Goal: Transaction & Acquisition: Purchase product/service

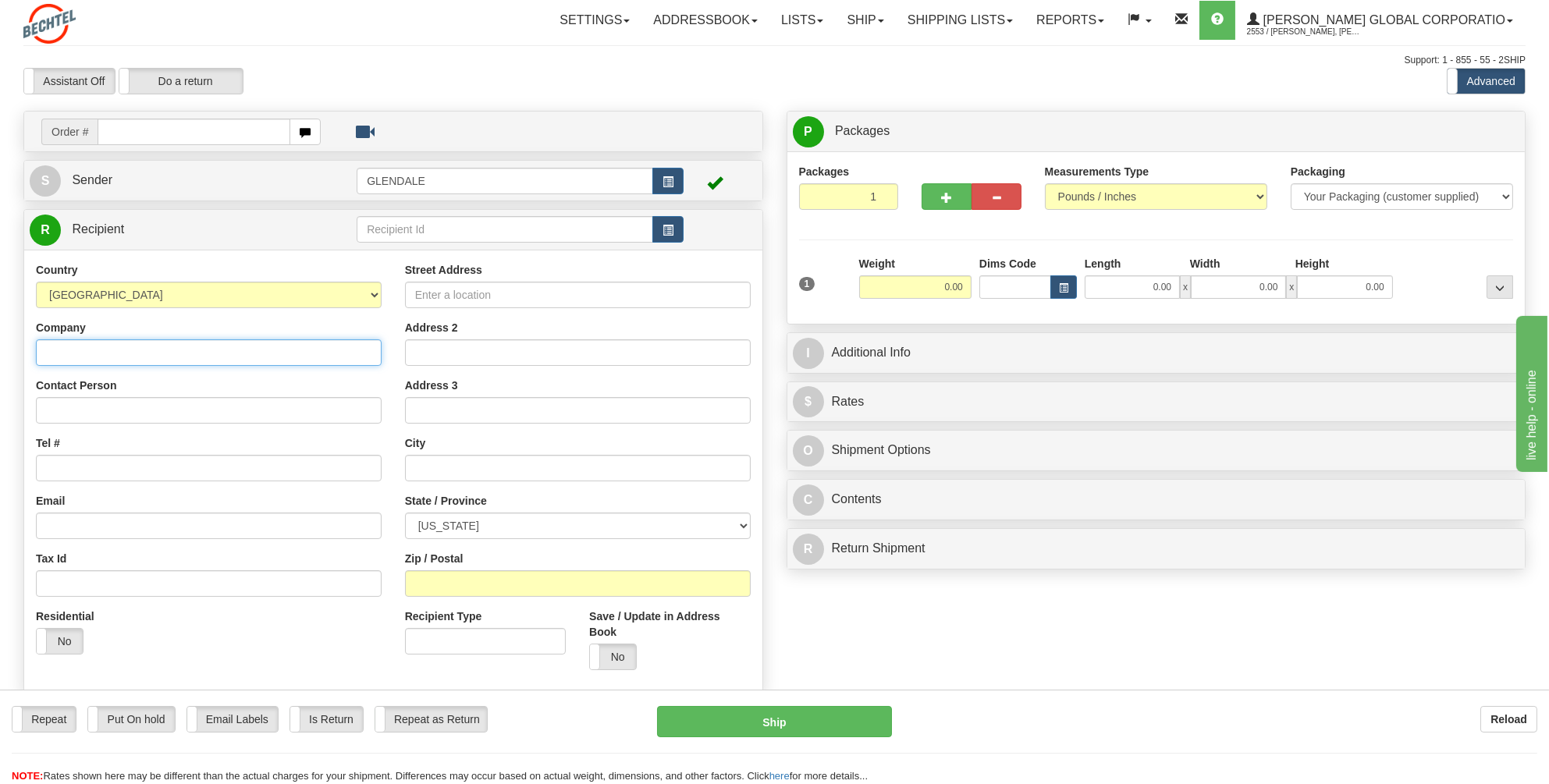
click at [45, 353] on input "Company" at bounding box center [208, 352] width 345 height 26
type input "M"
click at [76, 413] on input "Contact Person" at bounding box center [208, 409] width 345 height 26
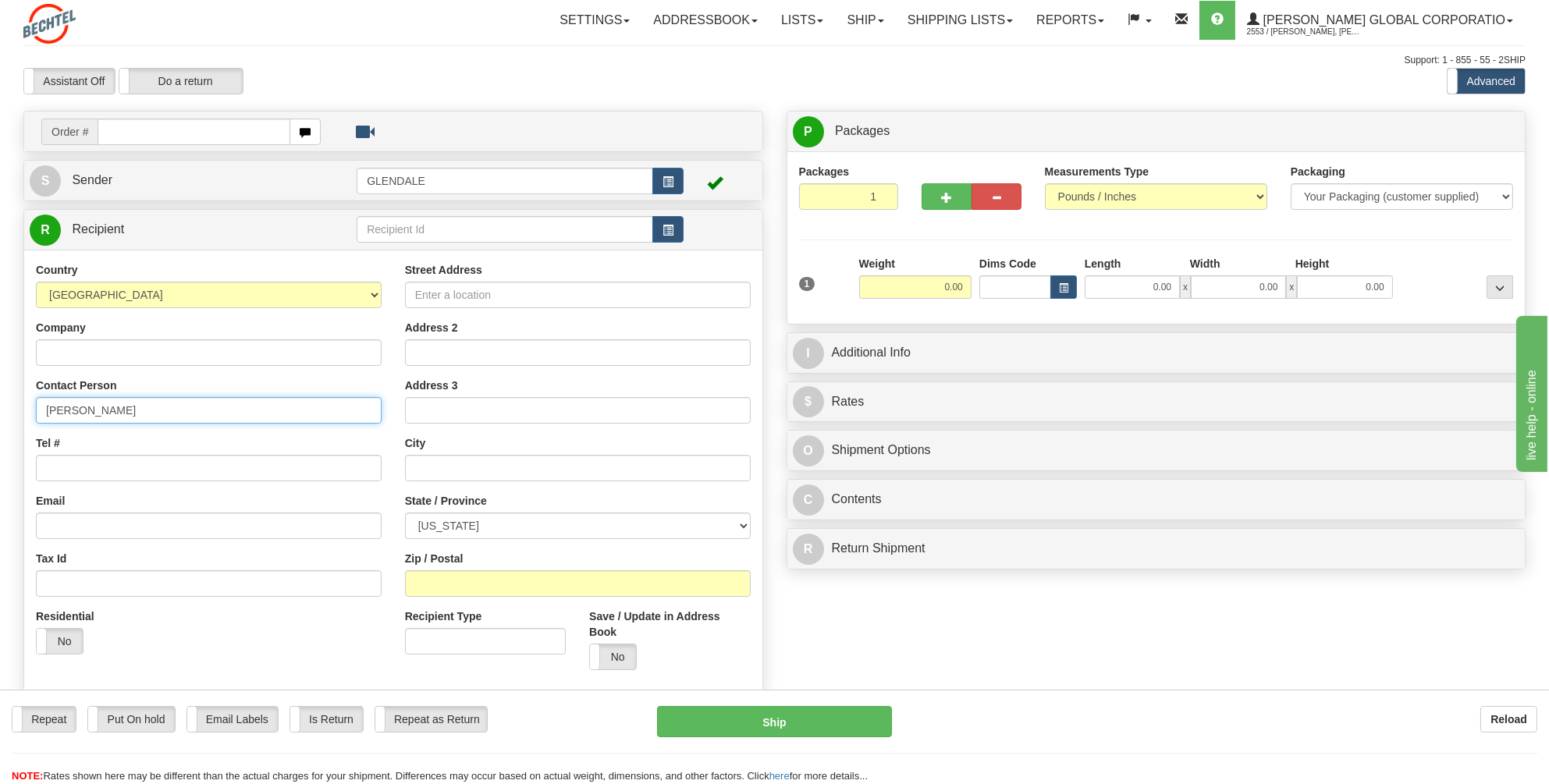
type input "[PERSON_NAME]"
click at [65, 467] on input "Tel #" at bounding box center [208, 468] width 345 height 26
type input "4802053648"
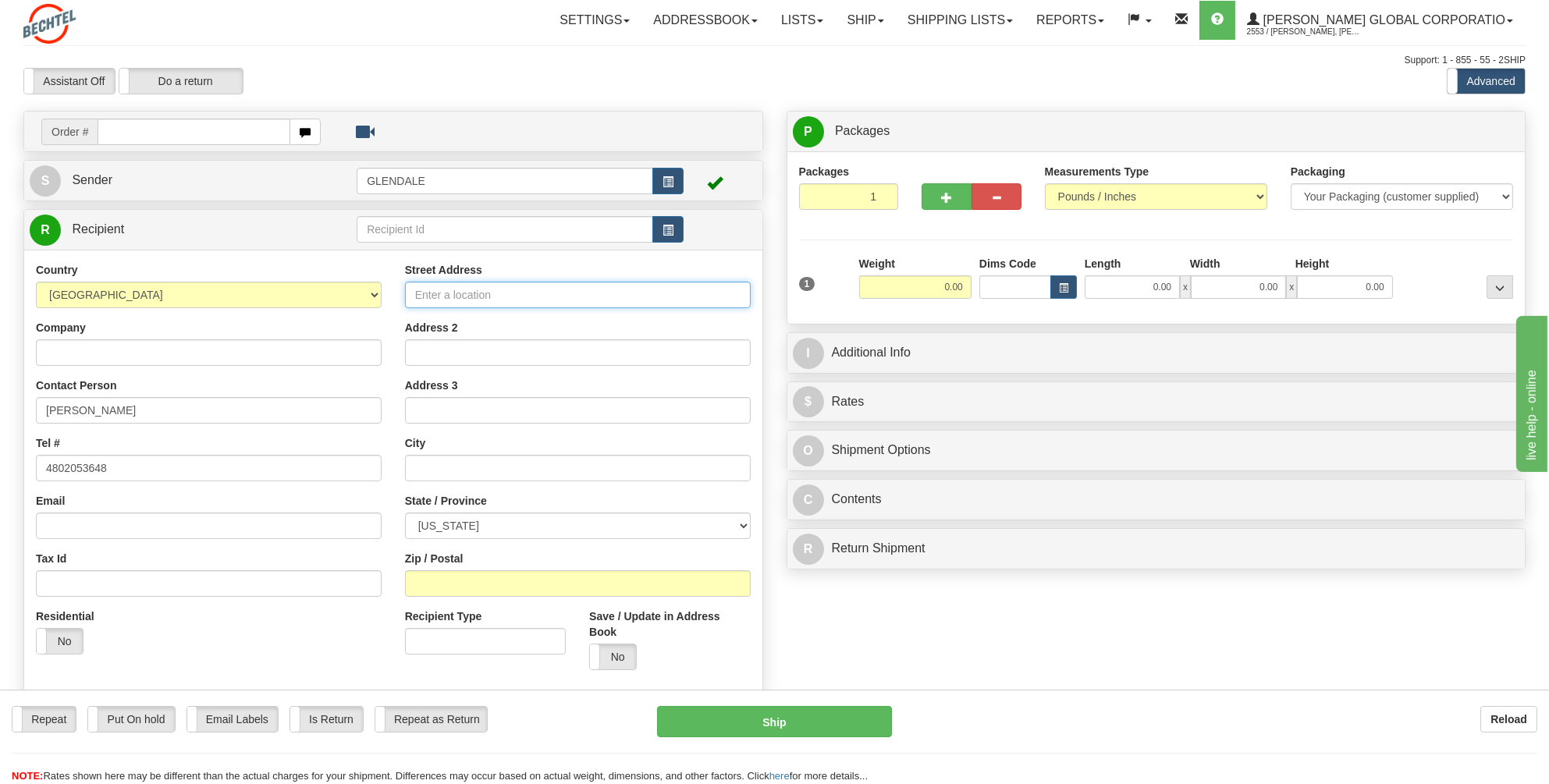
click at [436, 290] on input "Street Address" at bounding box center [578, 294] width 345 height 26
type input "[STREET_ADDRESS][PERSON_NAME]"
click at [427, 465] on input "text" at bounding box center [578, 468] width 345 height 26
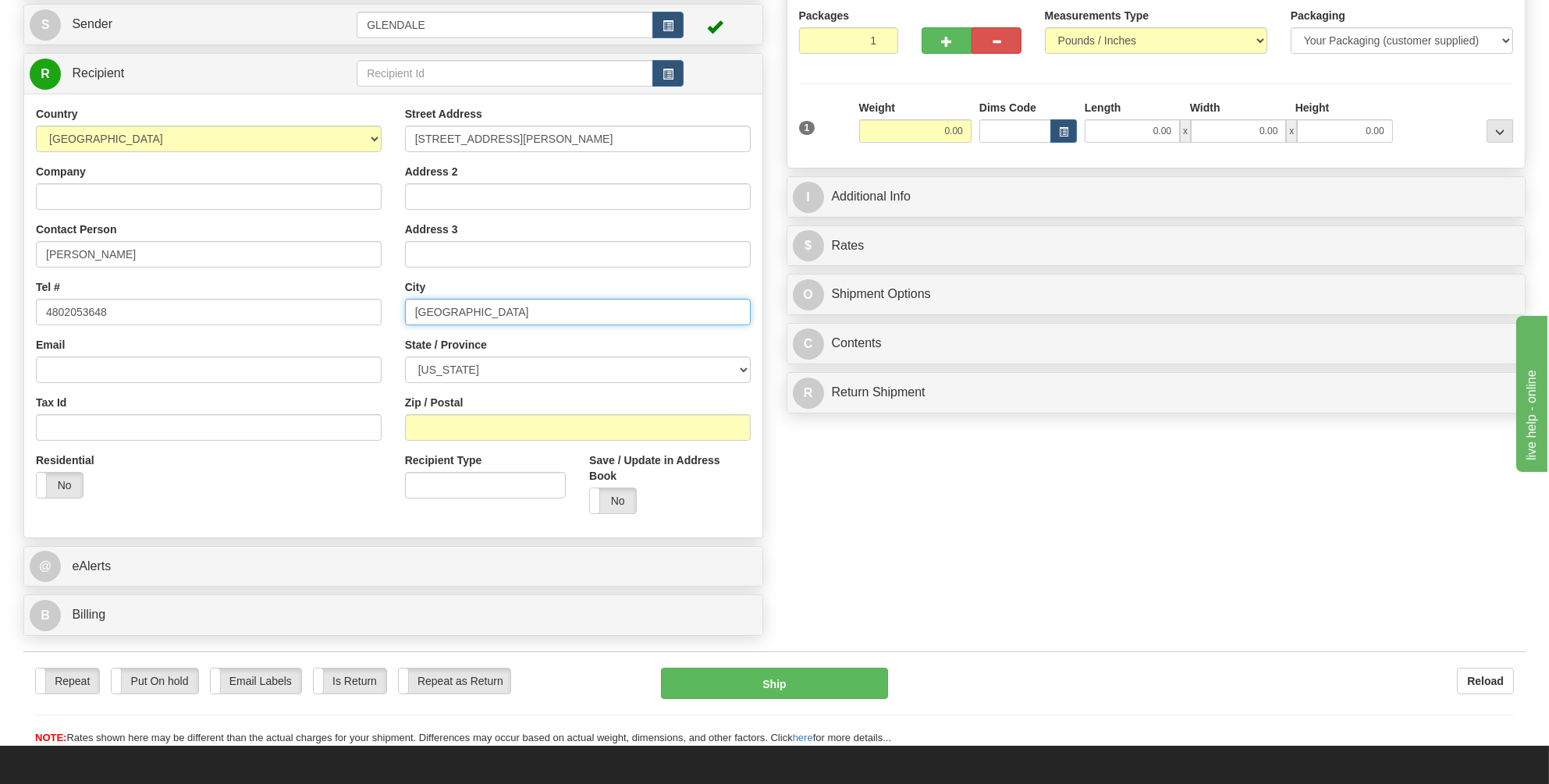
type input "[GEOGRAPHIC_DATA]"
click at [744, 370] on select "[US_STATE] [US_STATE] [US_STATE] [US_STATE] Armed Forces America Armed Forces E…" at bounding box center [578, 369] width 345 height 26
select select "AZ"
click at [405, 356] on select "[US_STATE] [US_STATE] [US_STATE] [US_STATE] Armed Forces America Armed Forces E…" at bounding box center [578, 369] width 345 height 26
click at [436, 421] on input "Zip / Postal" at bounding box center [578, 427] width 345 height 26
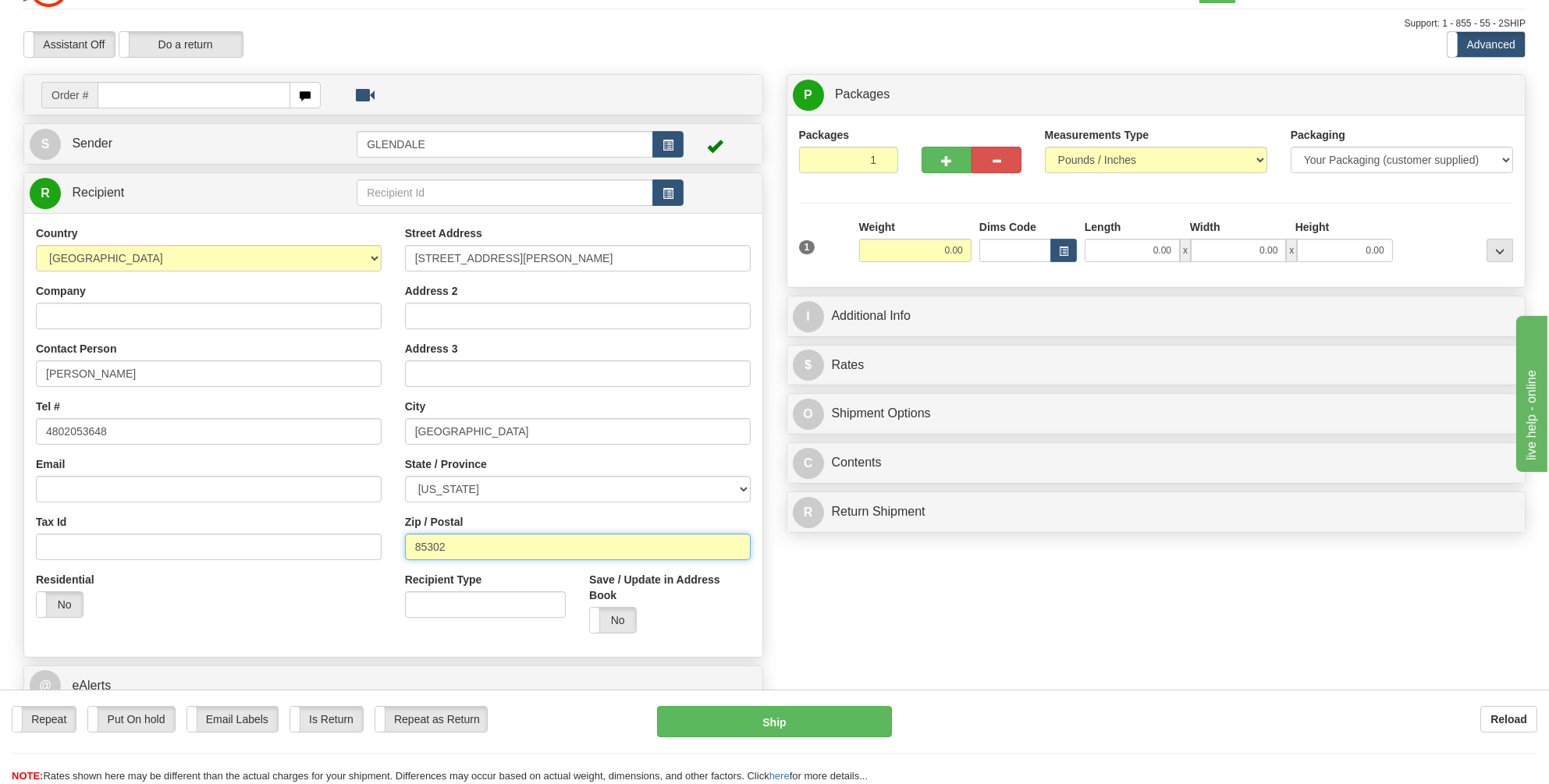
scroll to position [0, 0]
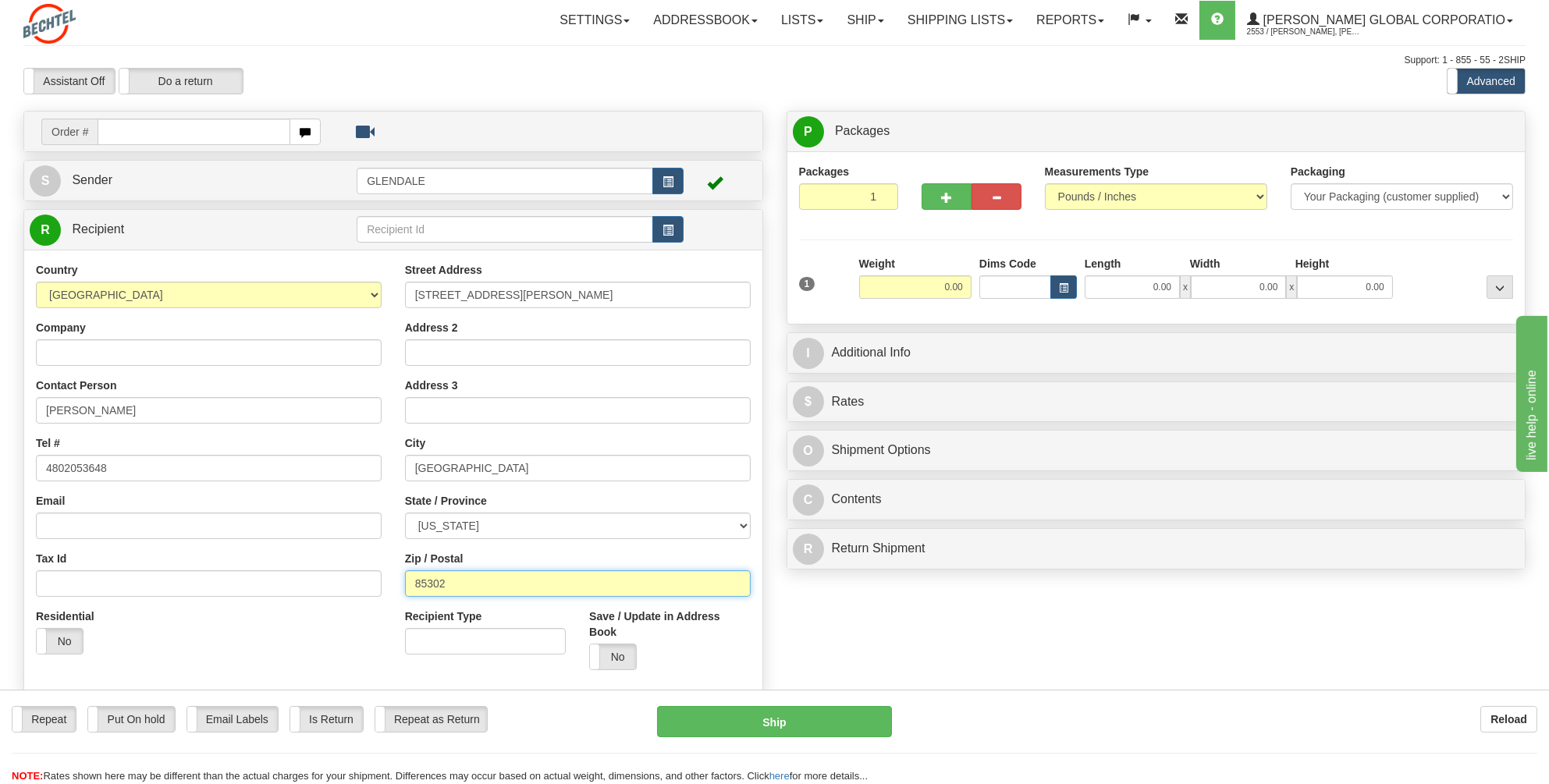
type input "85302"
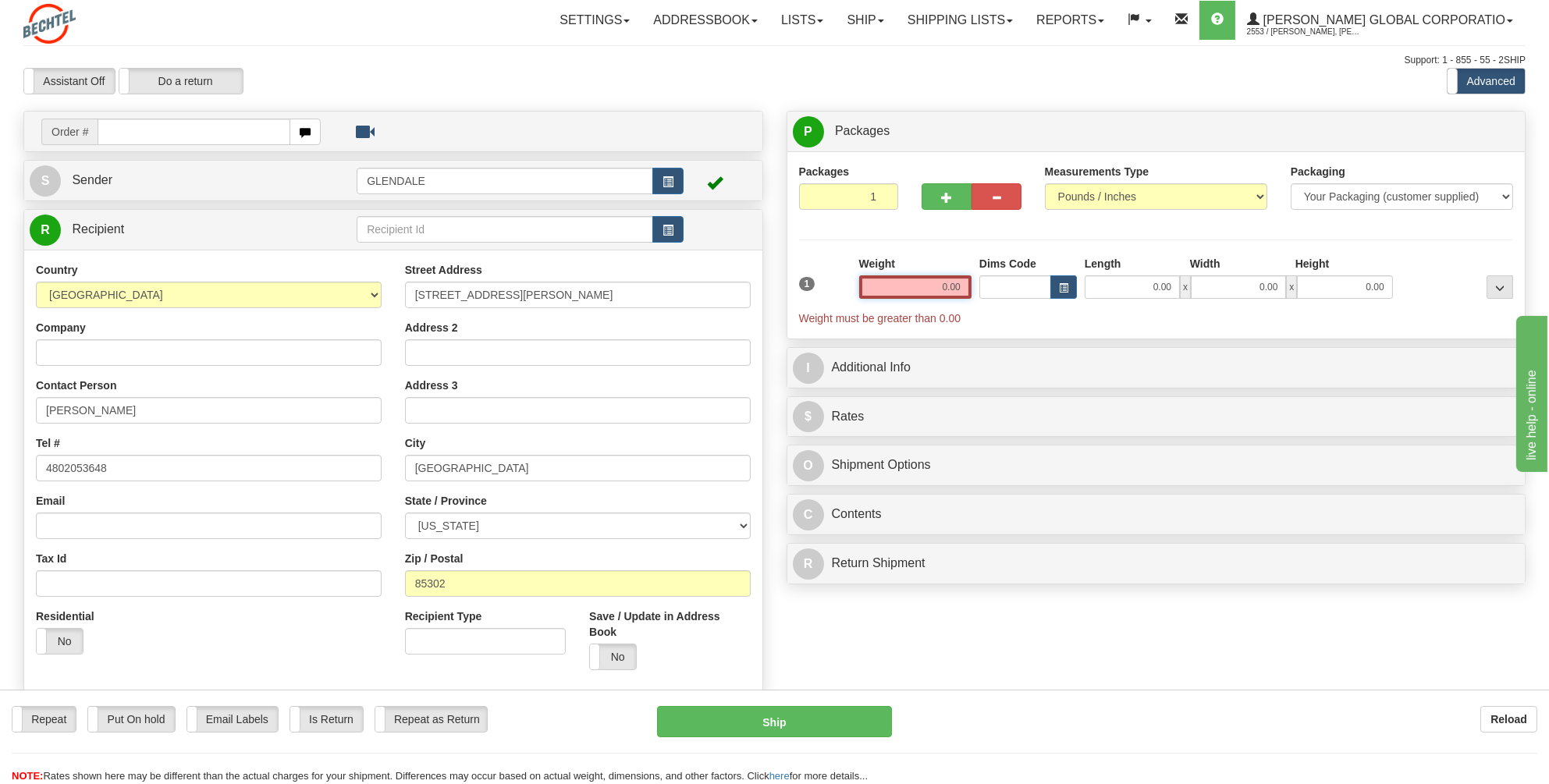
drag, startPoint x: 963, startPoint y: 286, endPoint x: 937, endPoint y: 283, distance: 26.2
click at [937, 283] on input "0.00" at bounding box center [915, 286] width 112 height 23
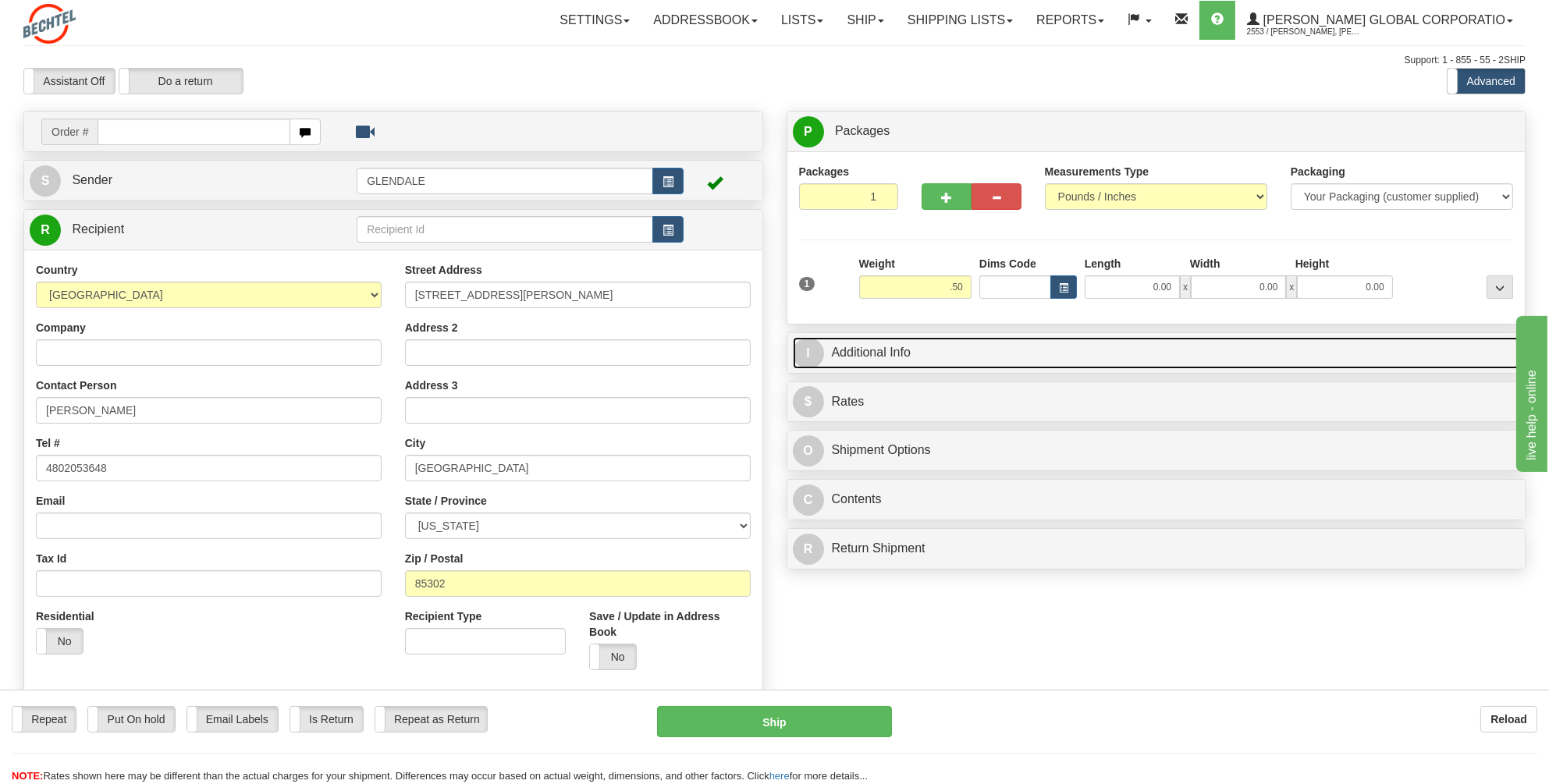
type input "0.50"
click at [852, 352] on link "I Additional Info" at bounding box center [1156, 353] width 727 height 32
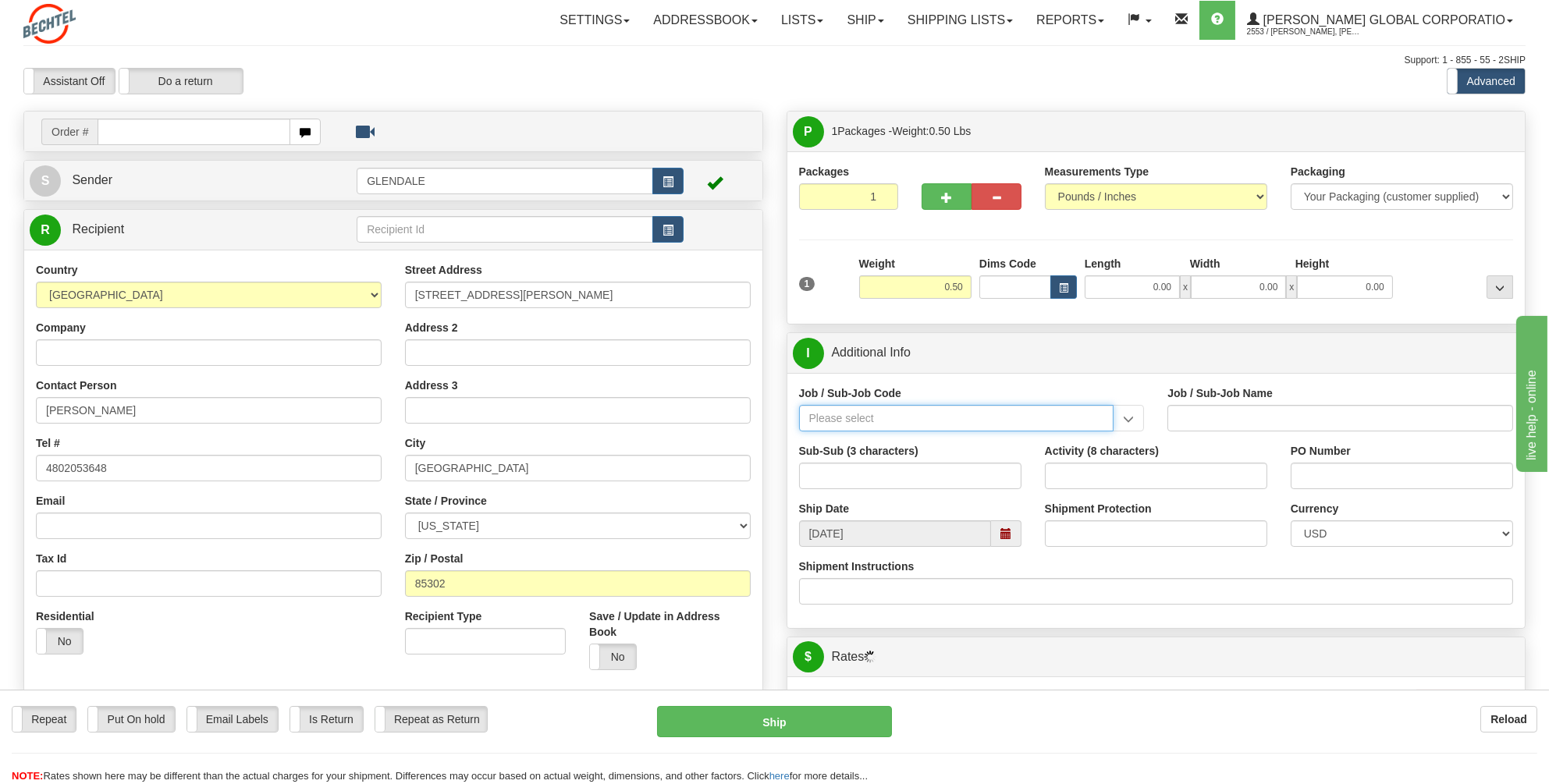
click at [846, 410] on input "Job / Sub-Job Code" at bounding box center [956, 417] width 315 height 26
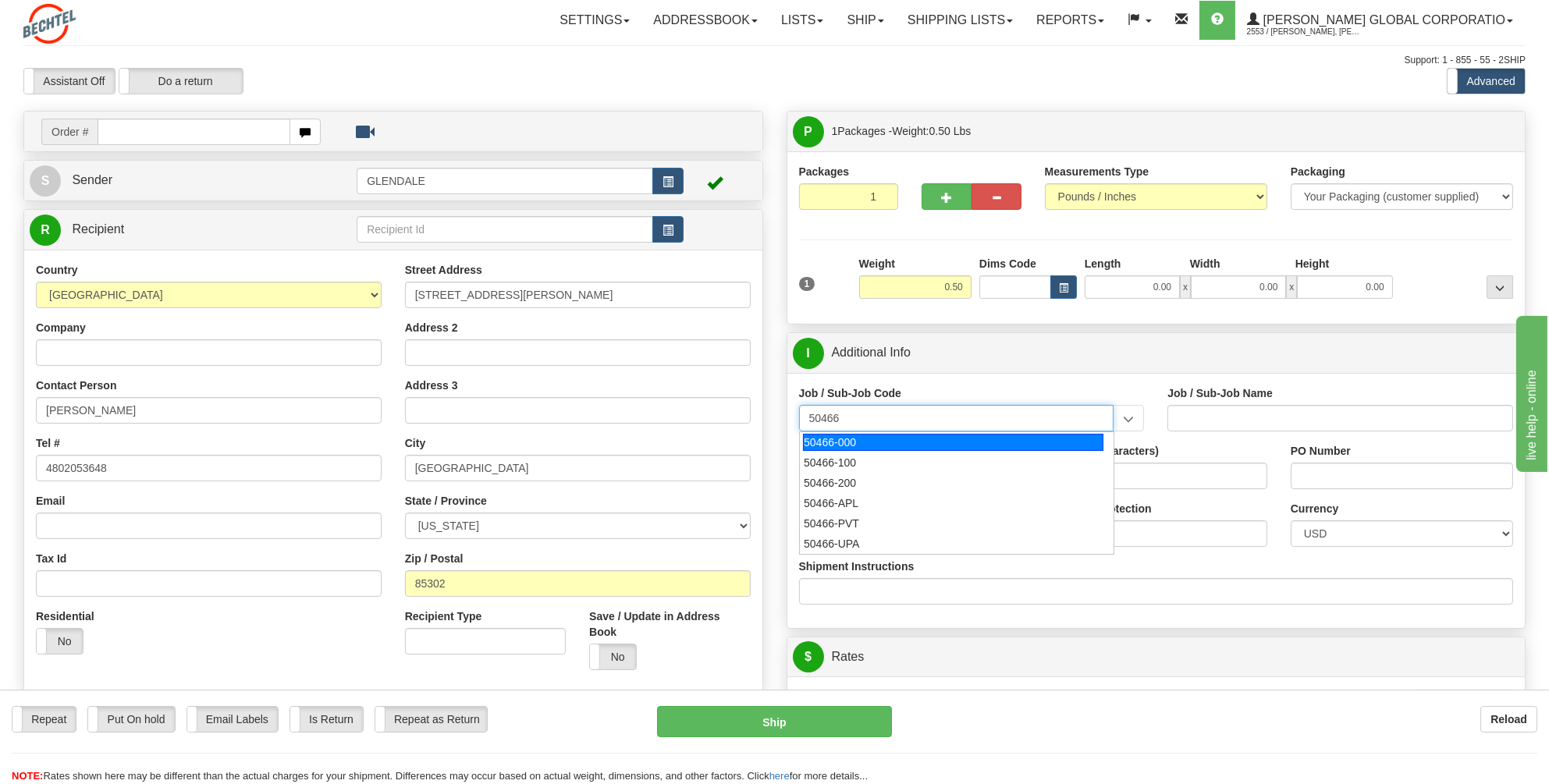
click at [831, 437] on div "50466-000" at bounding box center [953, 442] width 301 height 17
type input "50466-000"
type input "GOVT. SVCS. - GOVERNMENT SERVICES"
type input "50466-000"
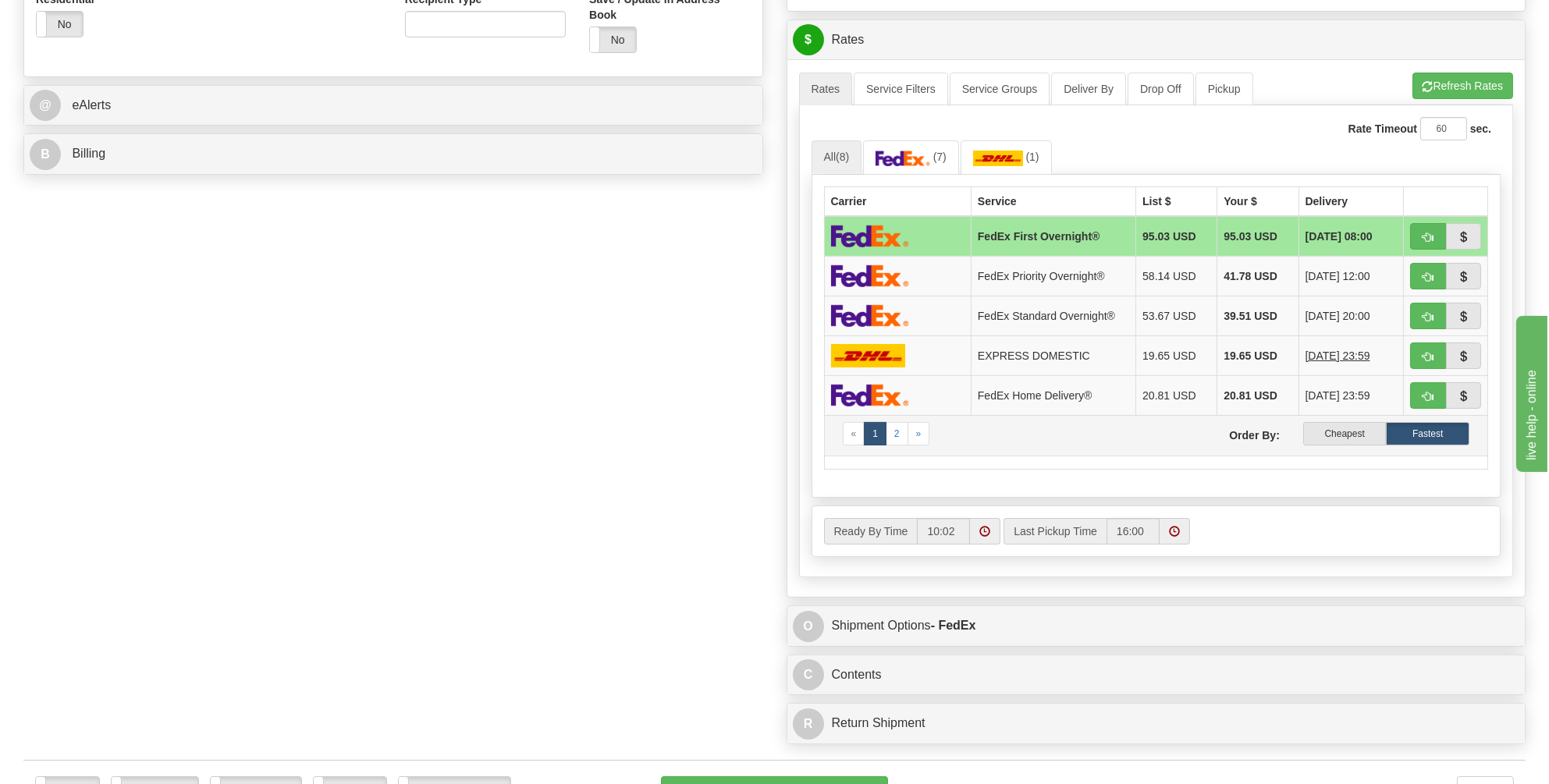
scroll to position [780, 0]
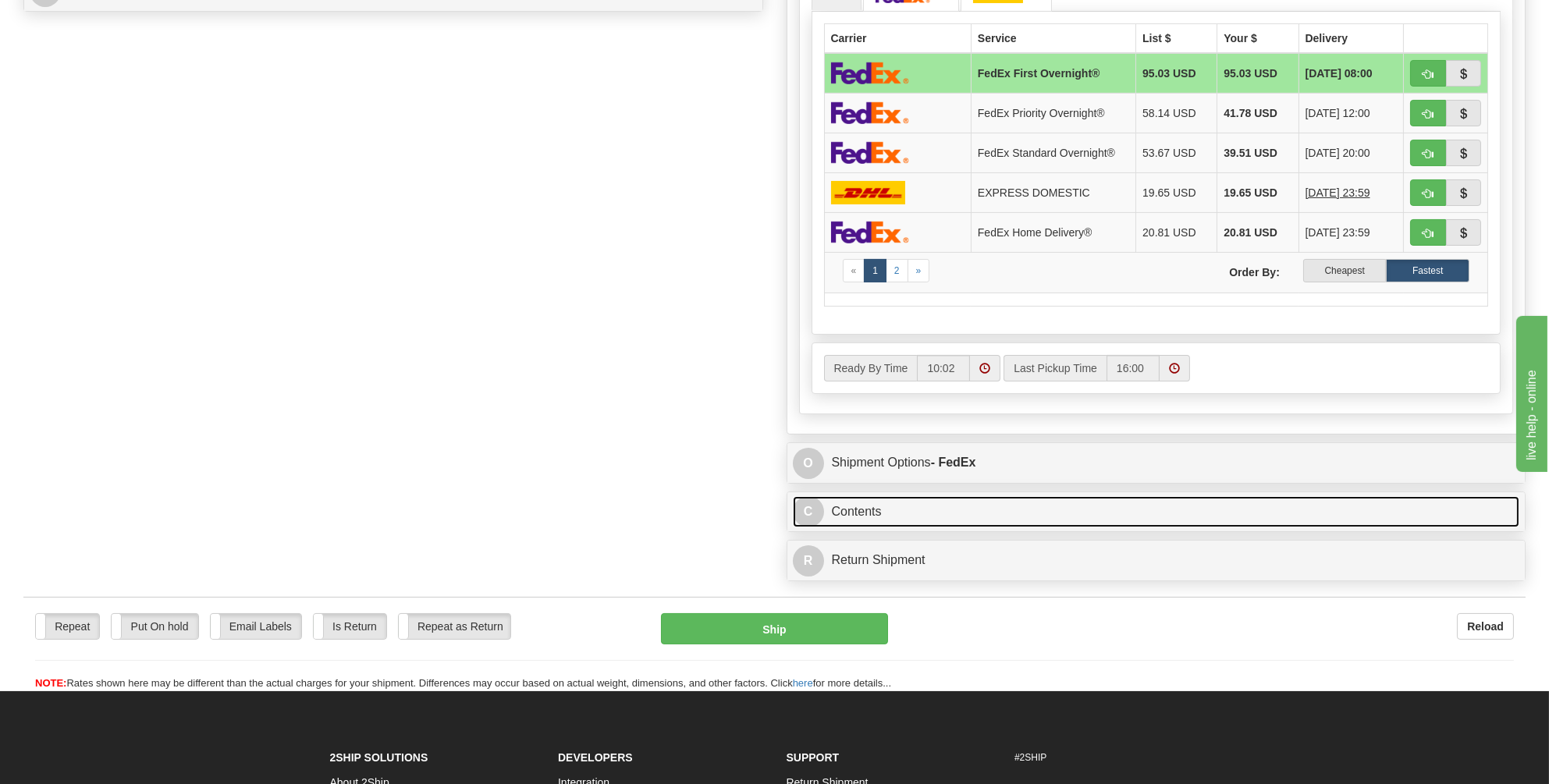
click at [861, 504] on link "C Contents" at bounding box center [1156, 512] width 727 height 32
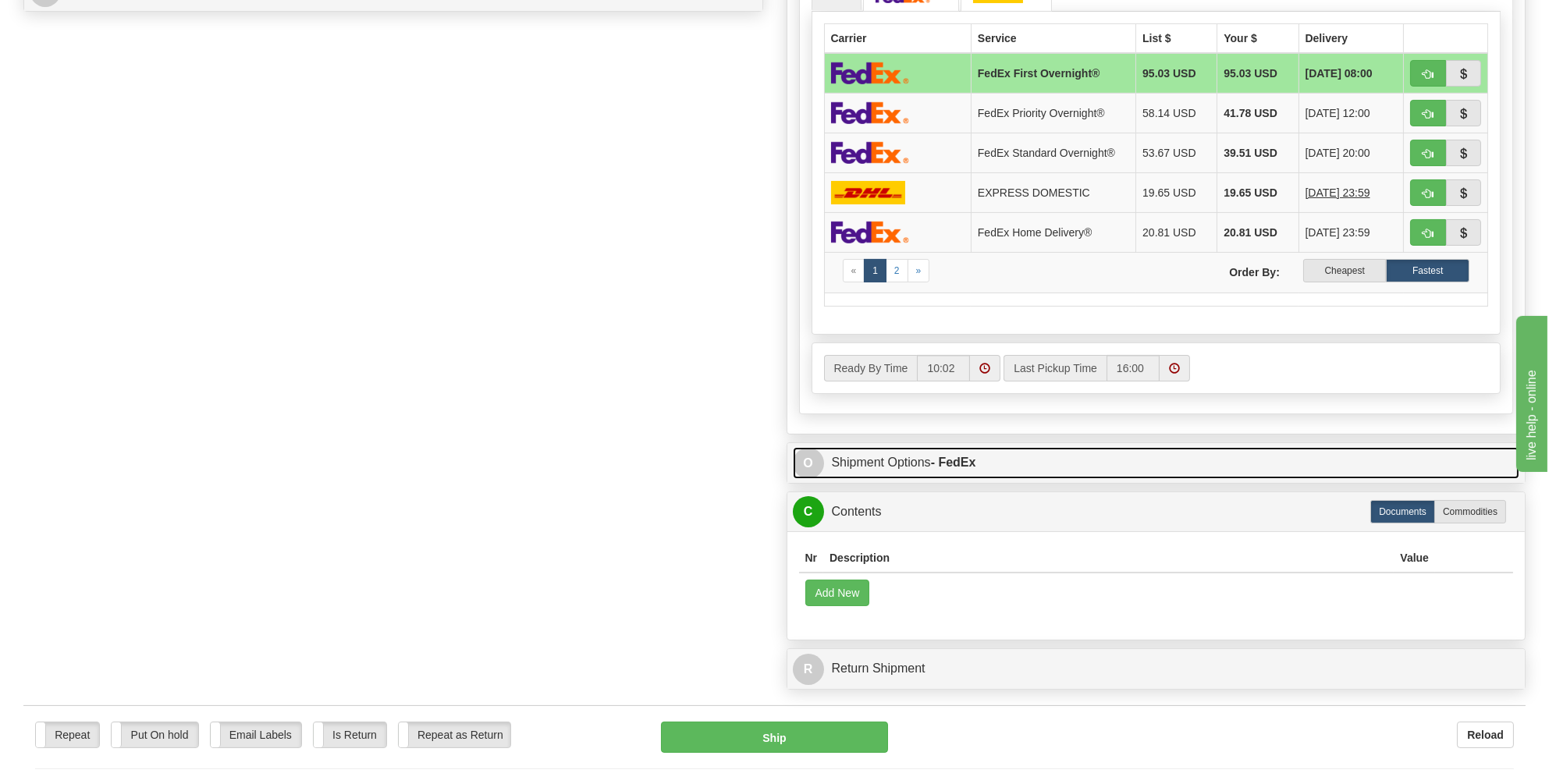
click at [879, 453] on link "O Shipment Options - FedEx" at bounding box center [1156, 463] width 727 height 32
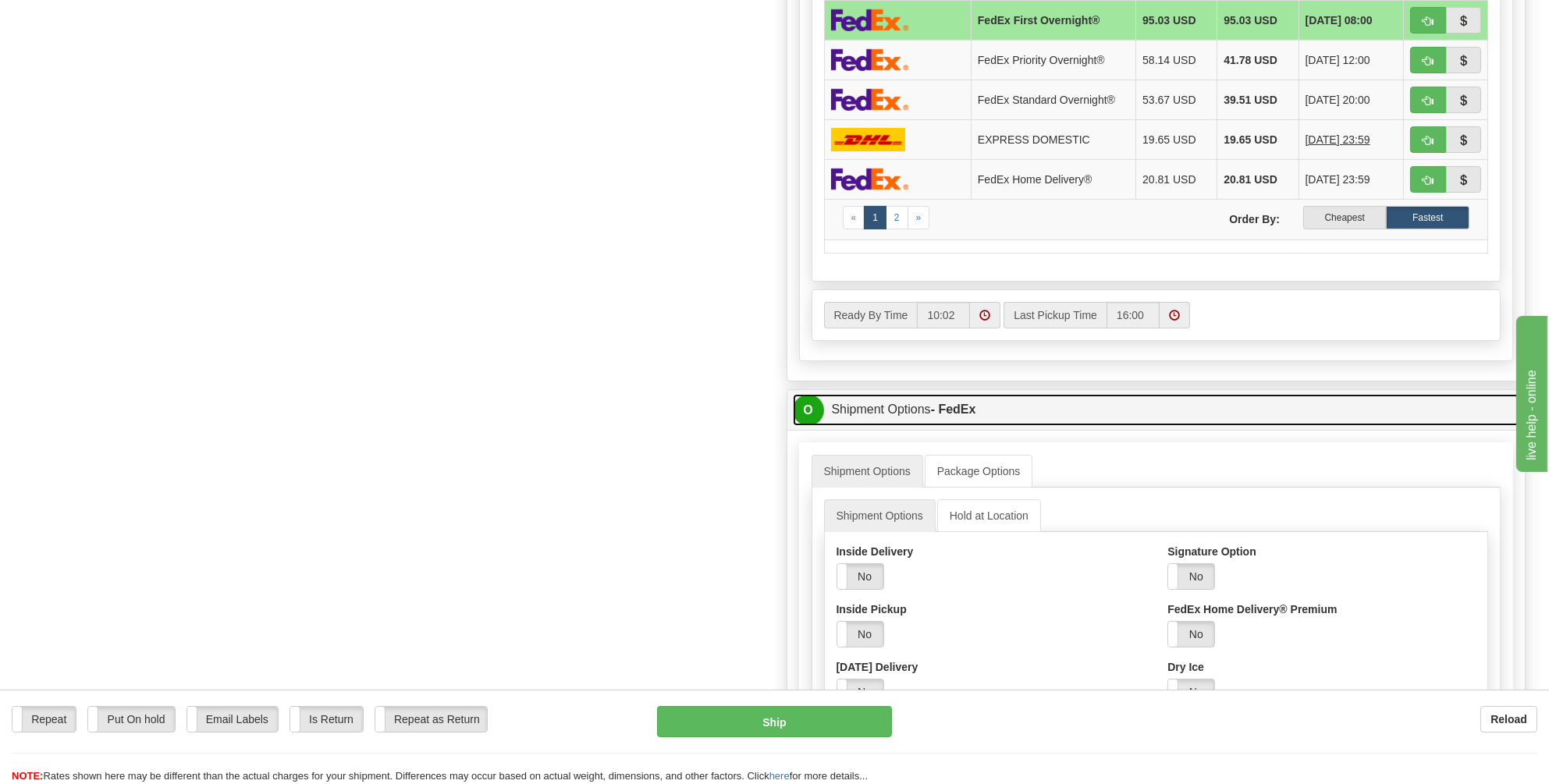
scroll to position [936, 0]
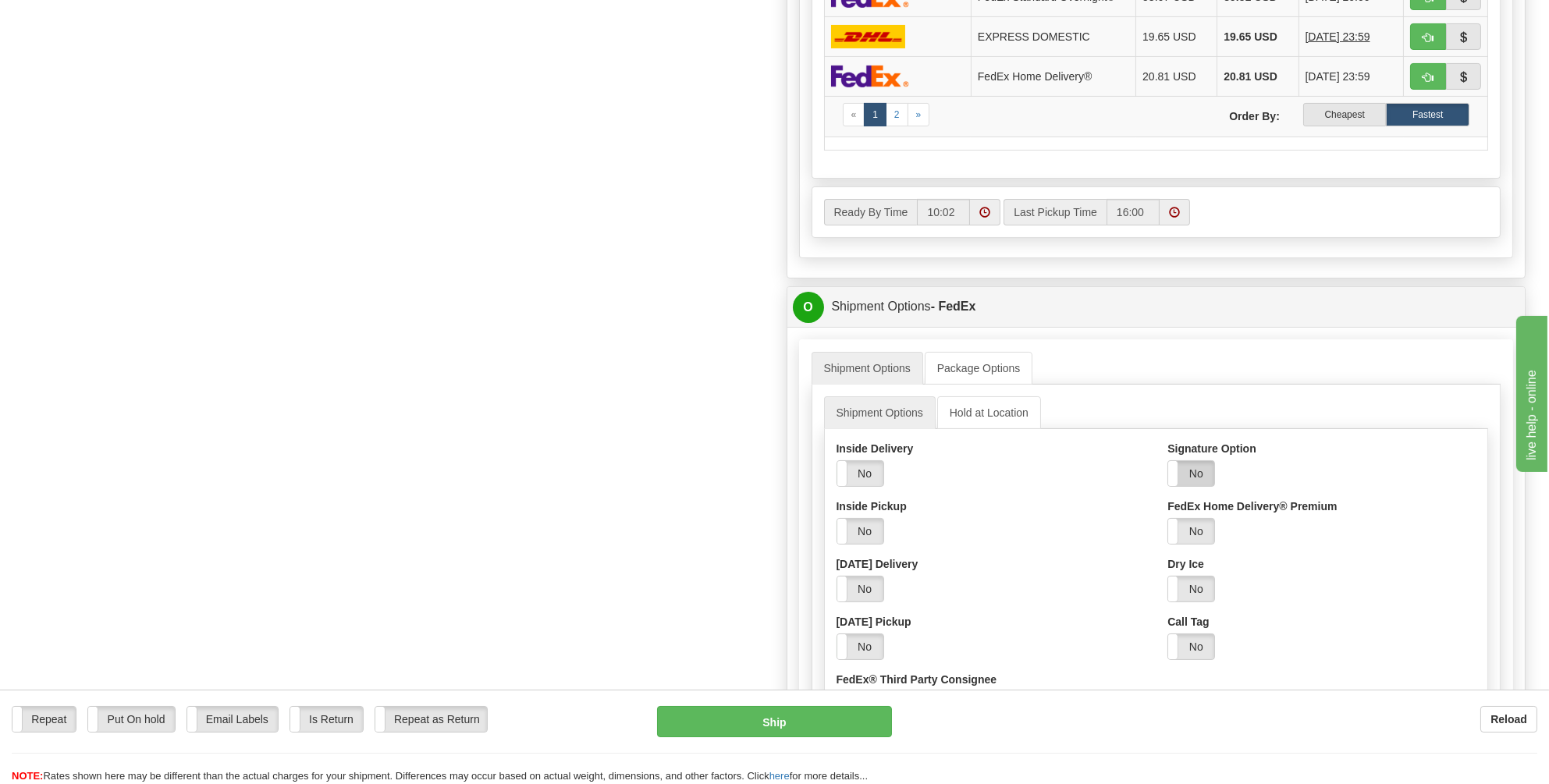
click at [1196, 466] on label "No" at bounding box center [1191, 473] width 46 height 25
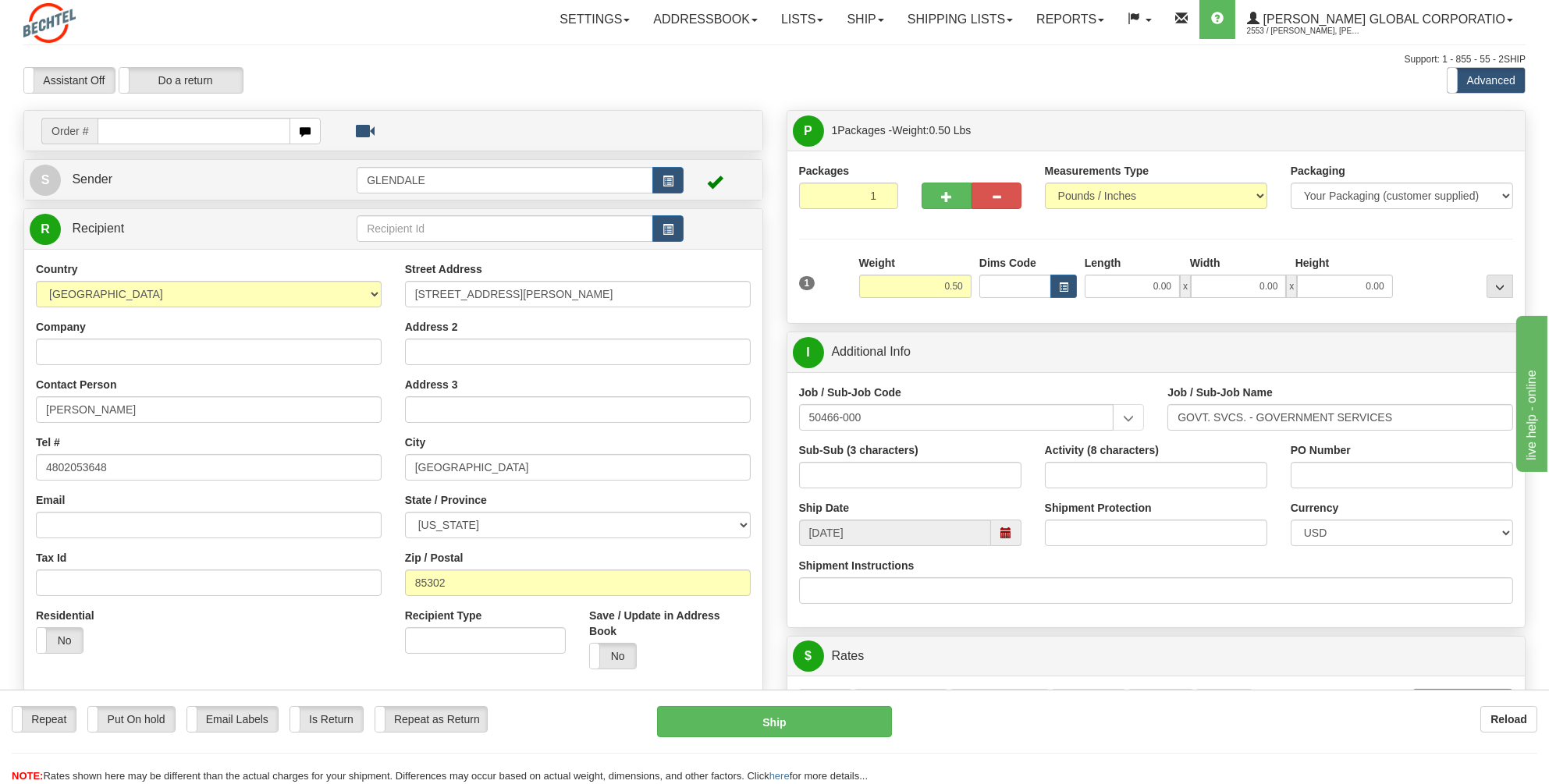
scroll to position [0, 0]
drag, startPoint x: 107, startPoint y: 461, endPoint x: 29, endPoint y: 468, distance: 78.3
click at [29, 468] on div "Country [GEOGRAPHIC_DATA] [GEOGRAPHIC_DATA] [GEOGRAPHIC_DATA] [GEOGRAPHIC_DATA]…" at bounding box center [208, 464] width 369 height 404
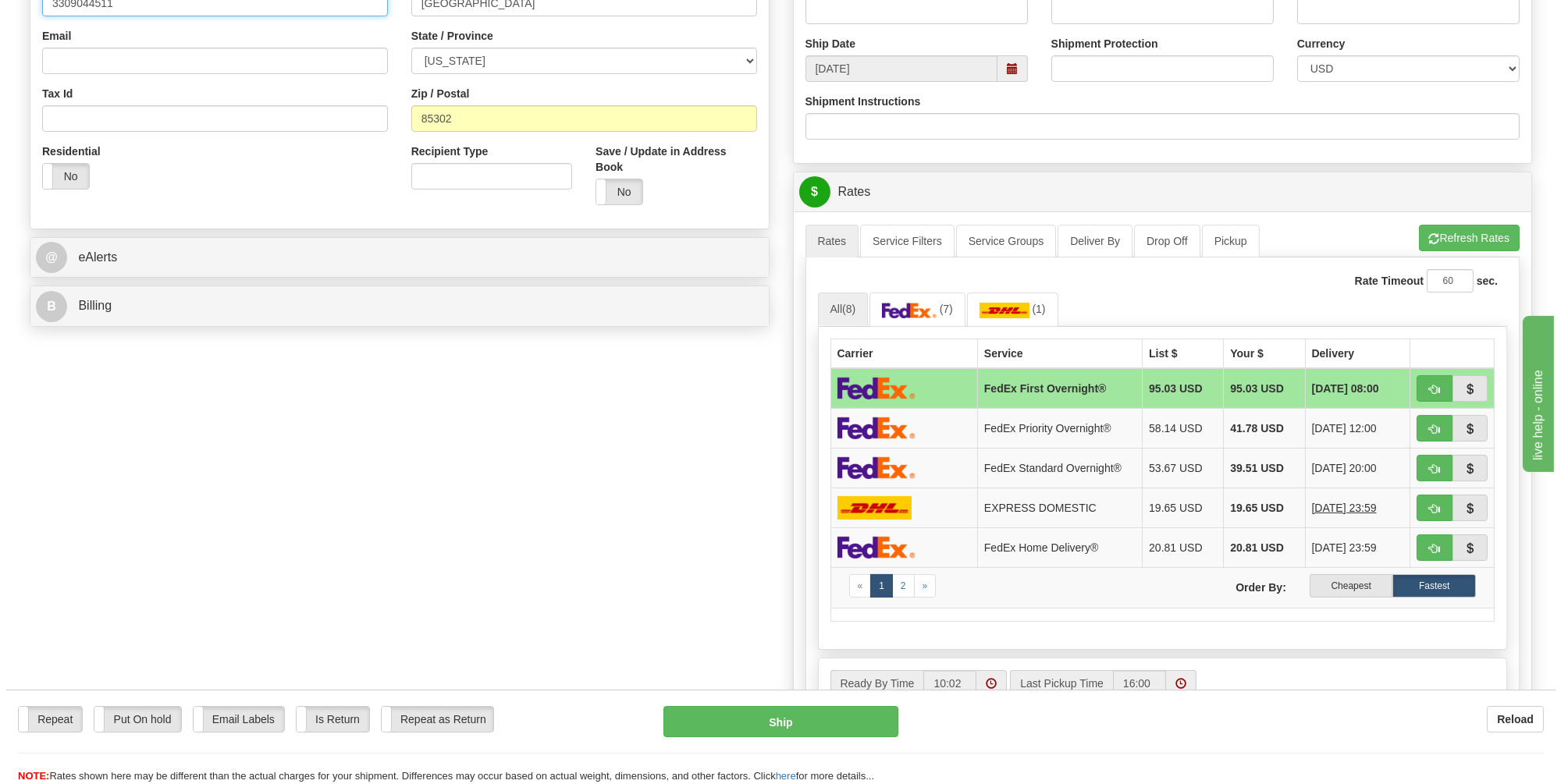
scroll to position [468, 0]
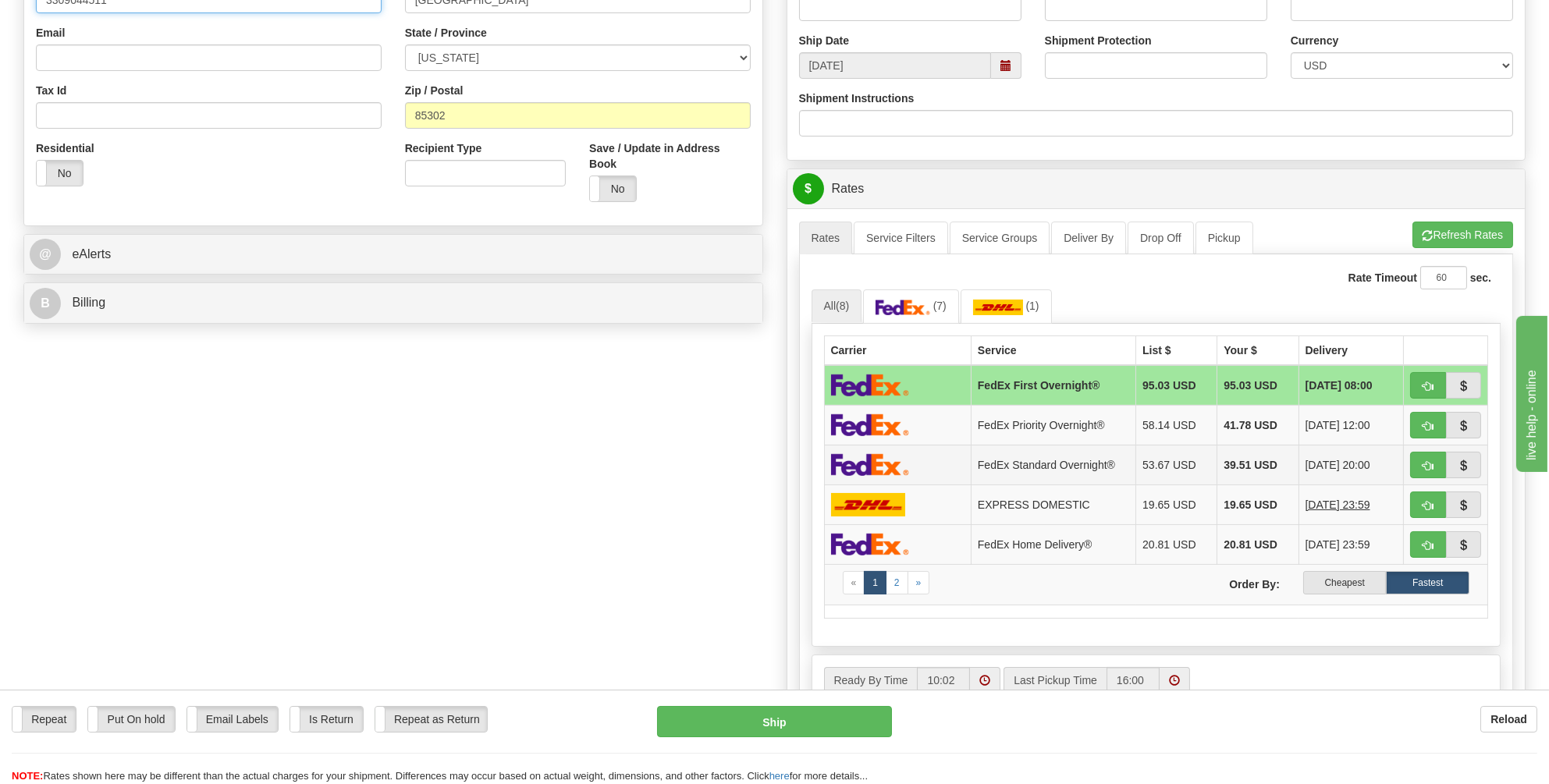
type input "3309044511"
click at [872, 459] on img at bounding box center [870, 464] width 78 height 22
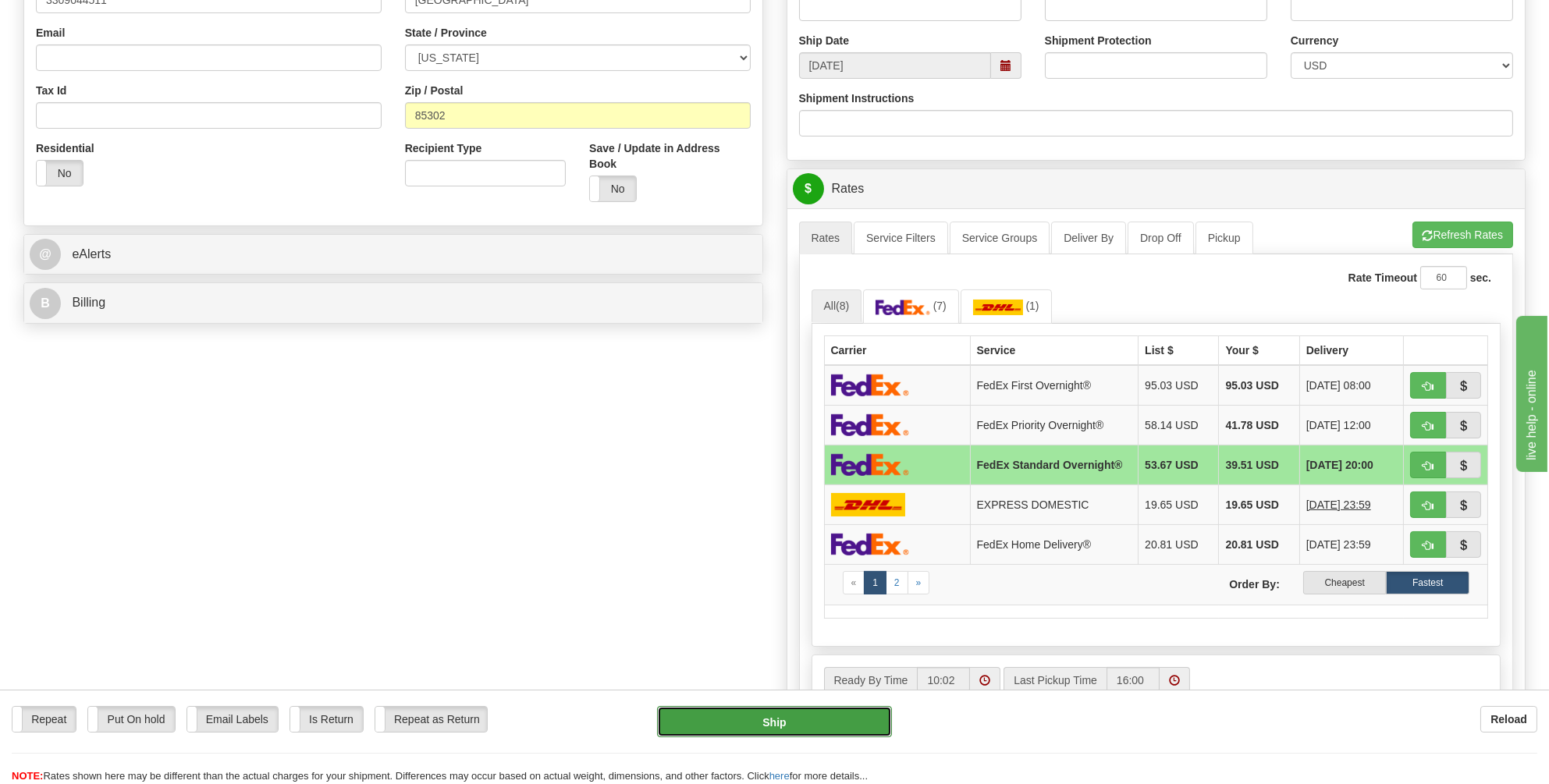
click at [769, 719] on button "Ship" at bounding box center [774, 721] width 235 height 31
type input "05"
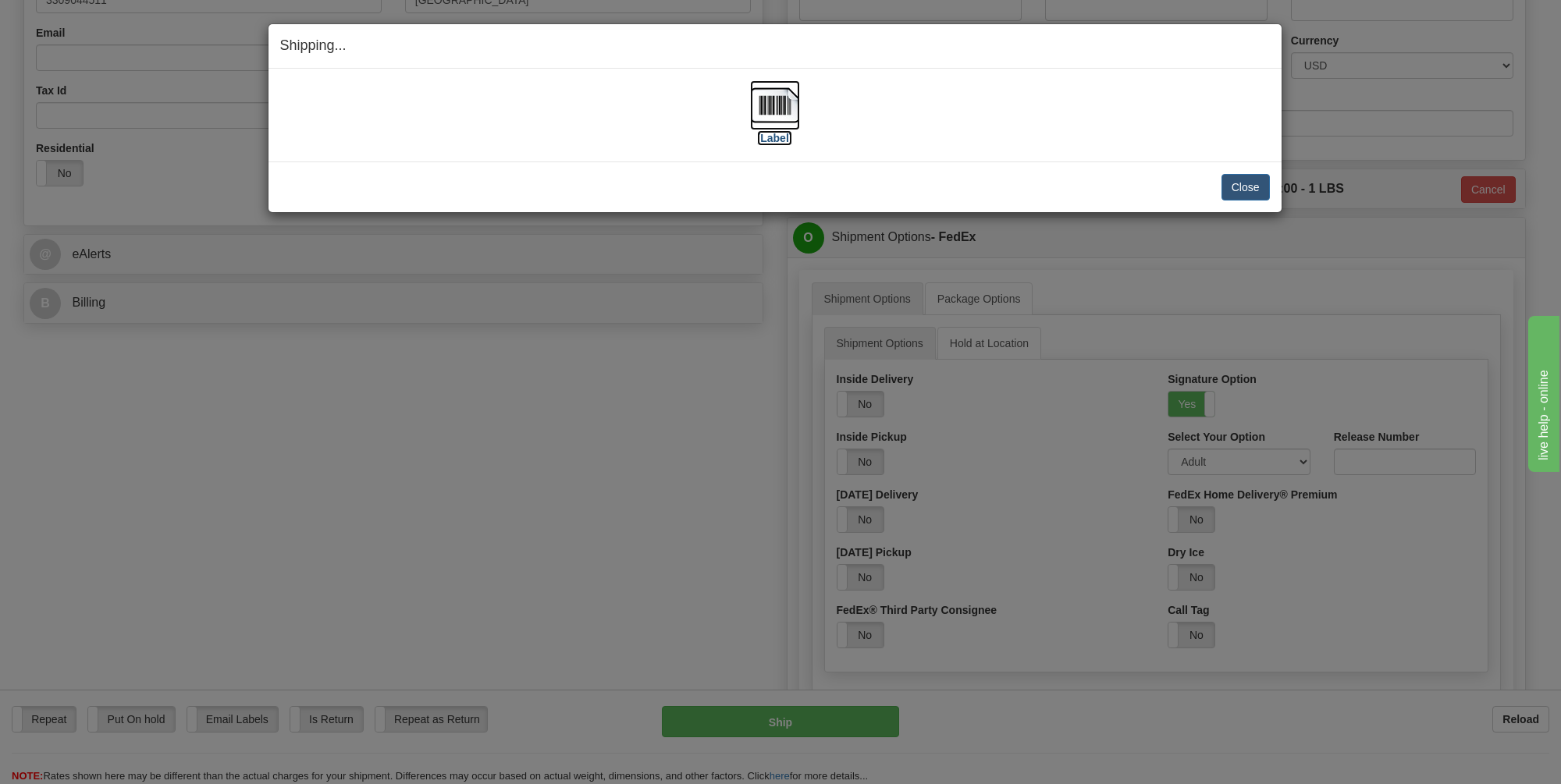
click at [777, 102] on img at bounding box center [775, 105] width 50 height 50
click at [1242, 183] on button "Close" at bounding box center [1245, 187] width 49 height 26
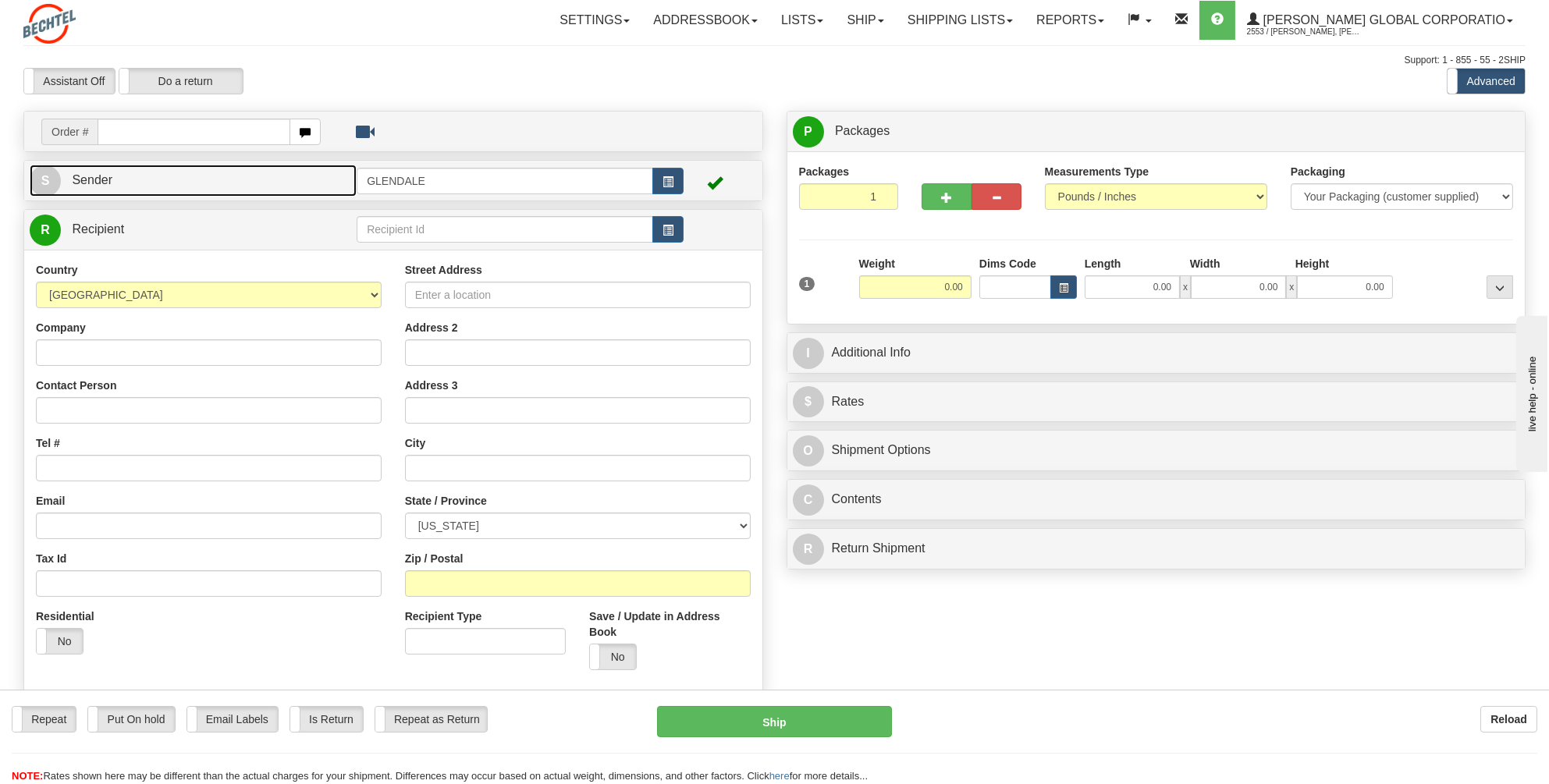
click at [118, 180] on link "S Sender" at bounding box center [193, 180] width 327 height 32
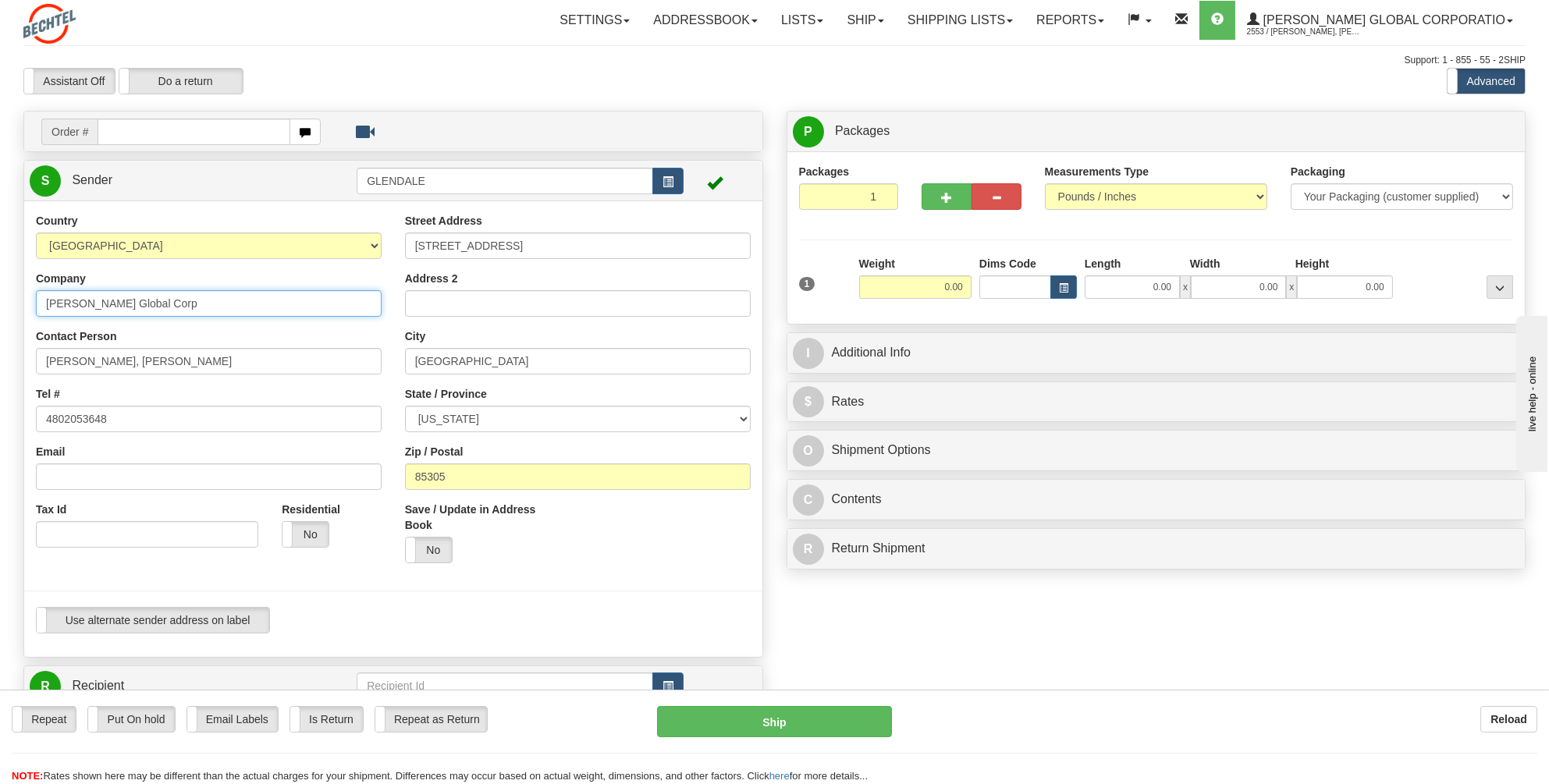
drag, startPoint x: 166, startPoint y: 302, endPoint x: 4, endPoint y: 302, distance: 162.0
click at [2, 302] on div "Toggle navigation Settings Shipping Preferences Fields Preferences New" at bounding box center [774, 667] width 1549 height 1335
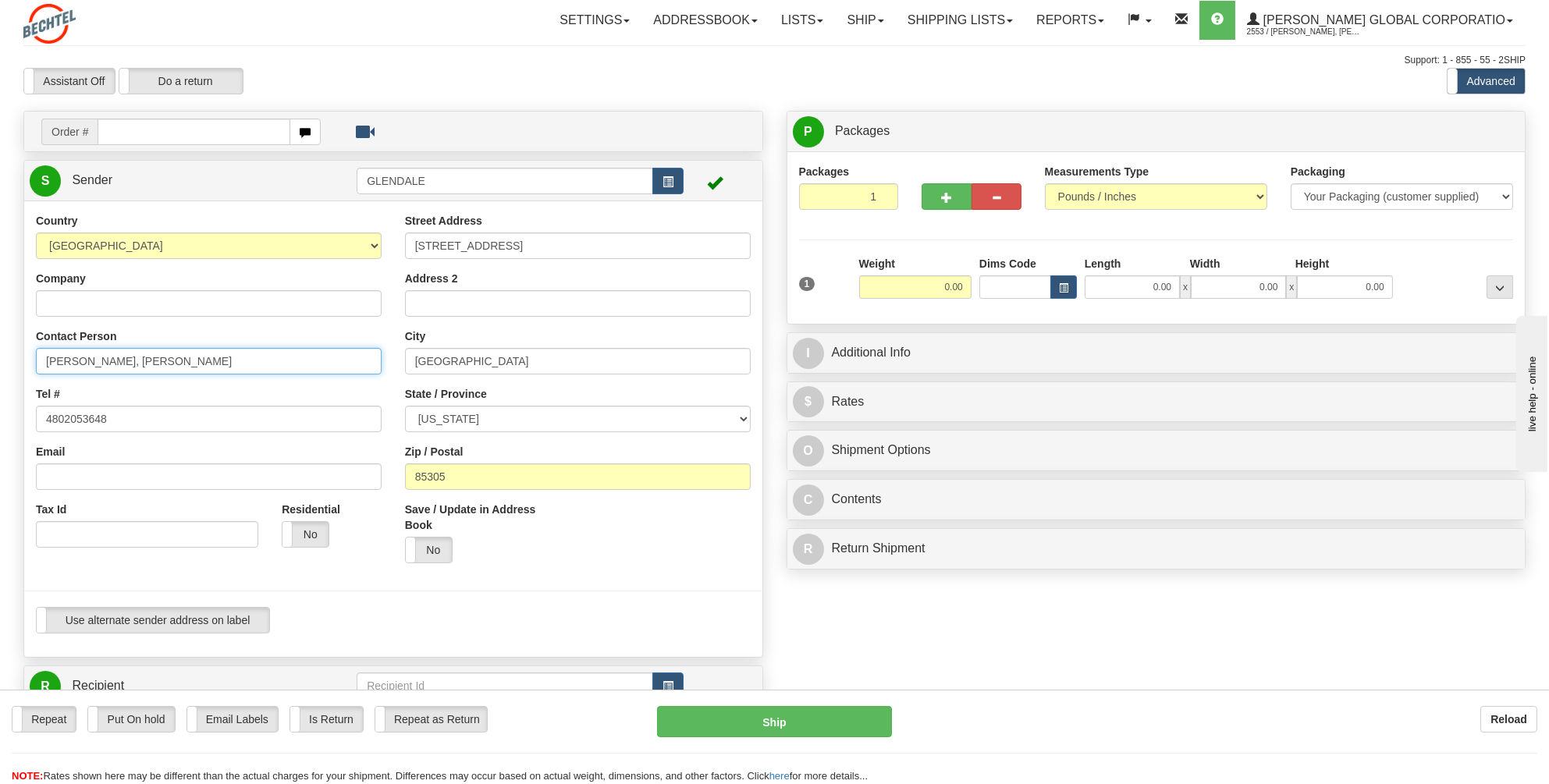
drag, startPoint x: 113, startPoint y: 364, endPoint x: -3, endPoint y: 363, distance: 116.0
click at [0, 363] on html "Training Course Close Toggle navigation Settings Shipping Preferences New Sende…" at bounding box center [774, 392] width 1549 height 784
type input "[PERSON_NAME]"
type input "[STREET_ADDRESS][PERSON_NAME]"
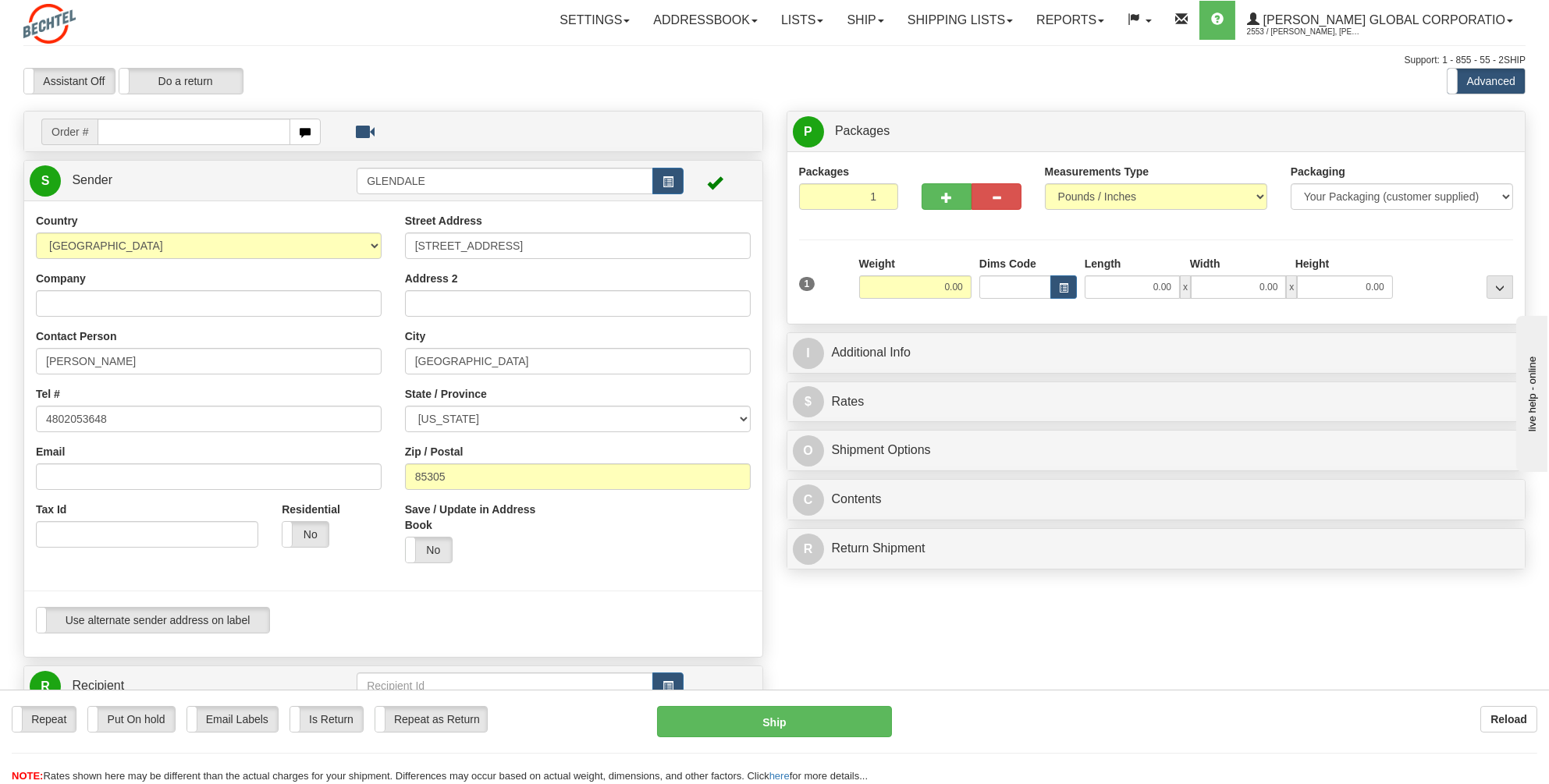
type input "[GEOGRAPHIC_DATA]"
select select "AZ"
type input "85302"
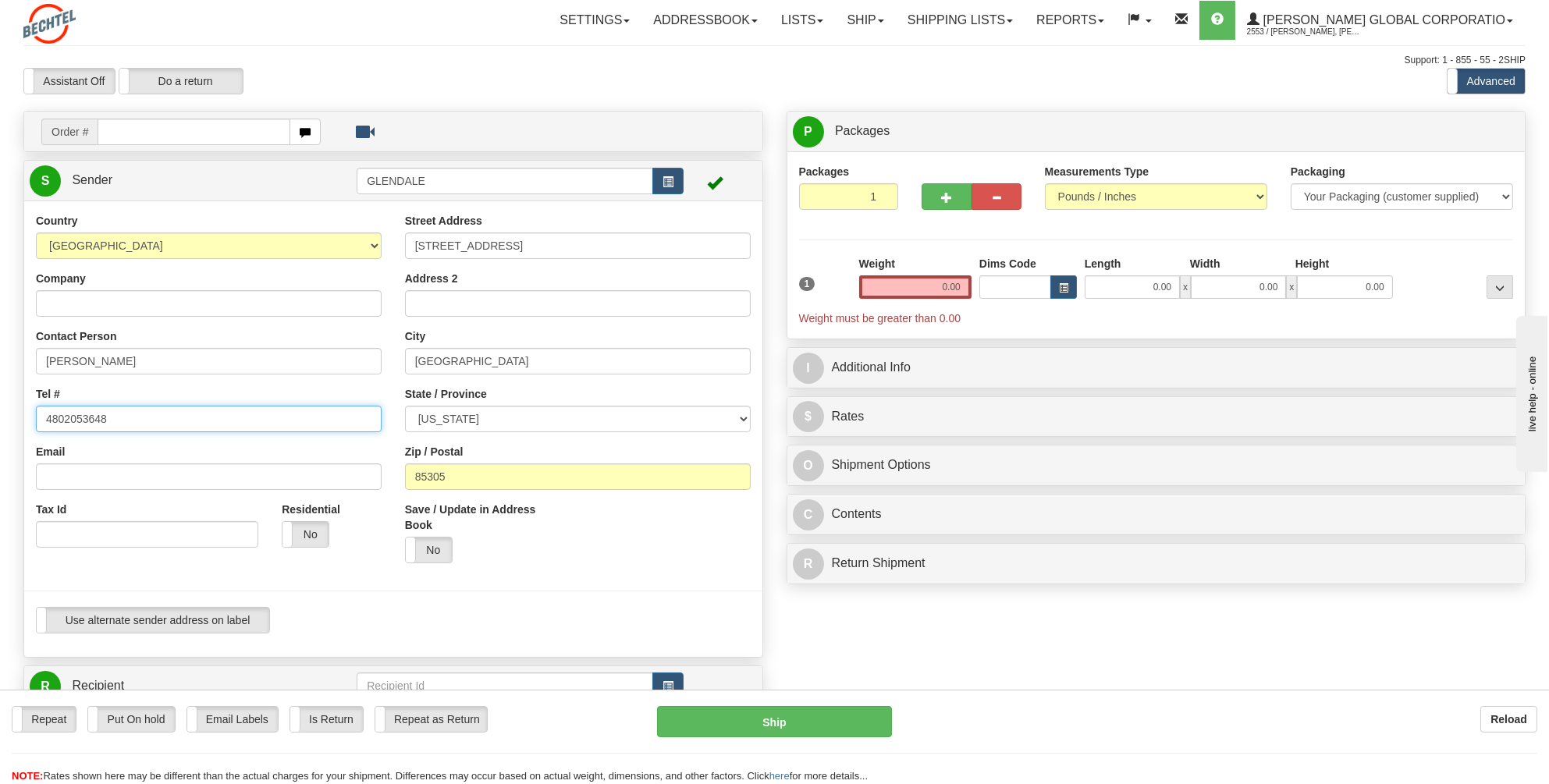
drag, startPoint x: 116, startPoint y: 425, endPoint x: 39, endPoint y: 421, distance: 77.1
click at [39, 421] on input "4802053648" at bounding box center [208, 418] width 345 height 26
click at [611, 575] on div at bounding box center [393, 591] width 761 height 32
drag, startPoint x: 966, startPoint y: 285, endPoint x: 930, endPoint y: 288, distance: 36.1
click at [930, 288] on input "0.00" at bounding box center [915, 286] width 112 height 23
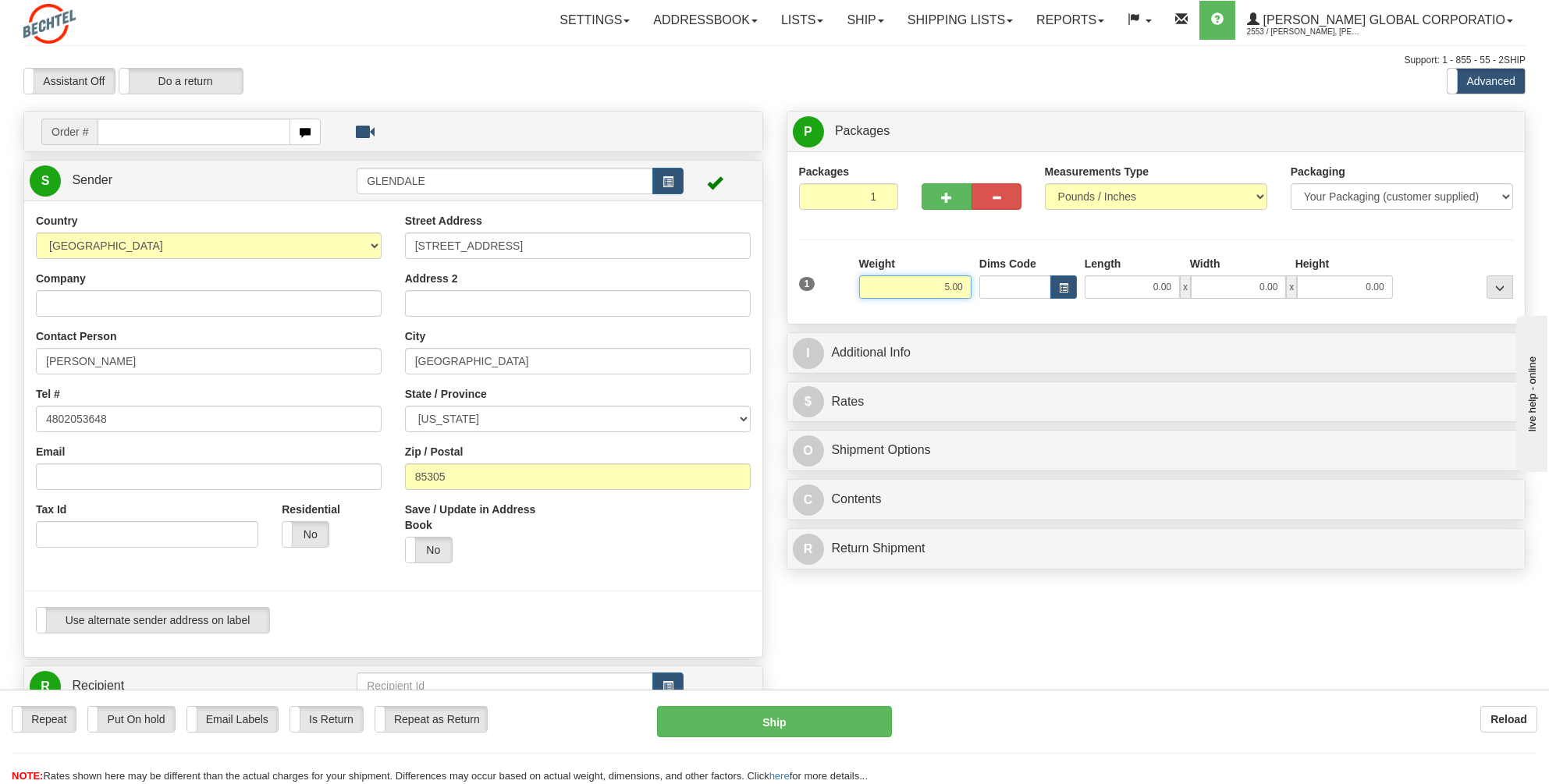
type input "5.00"
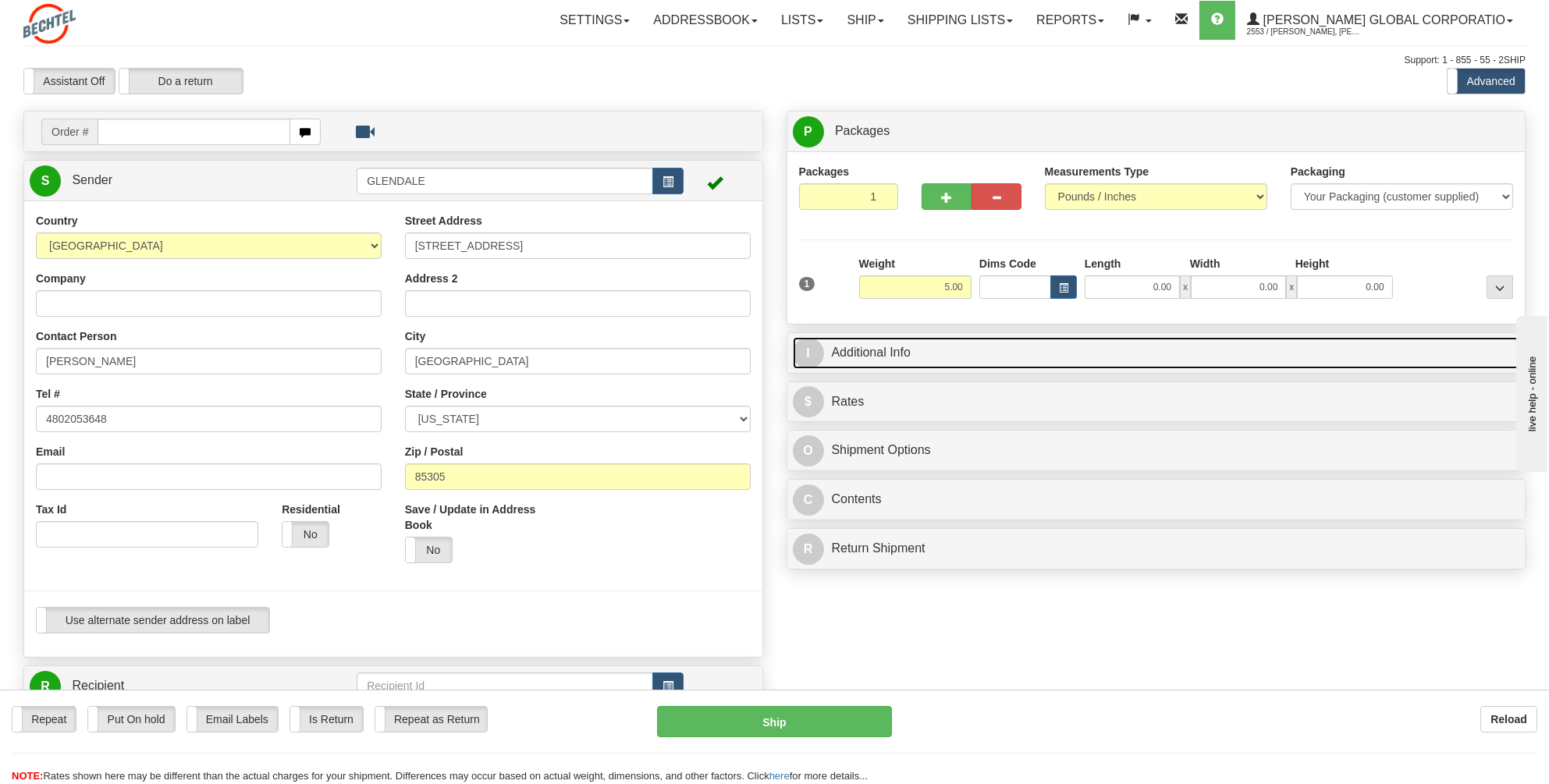
click at [885, 344] on link "I Additional Info" at bounding box center [1156, 353] width 727 height 32
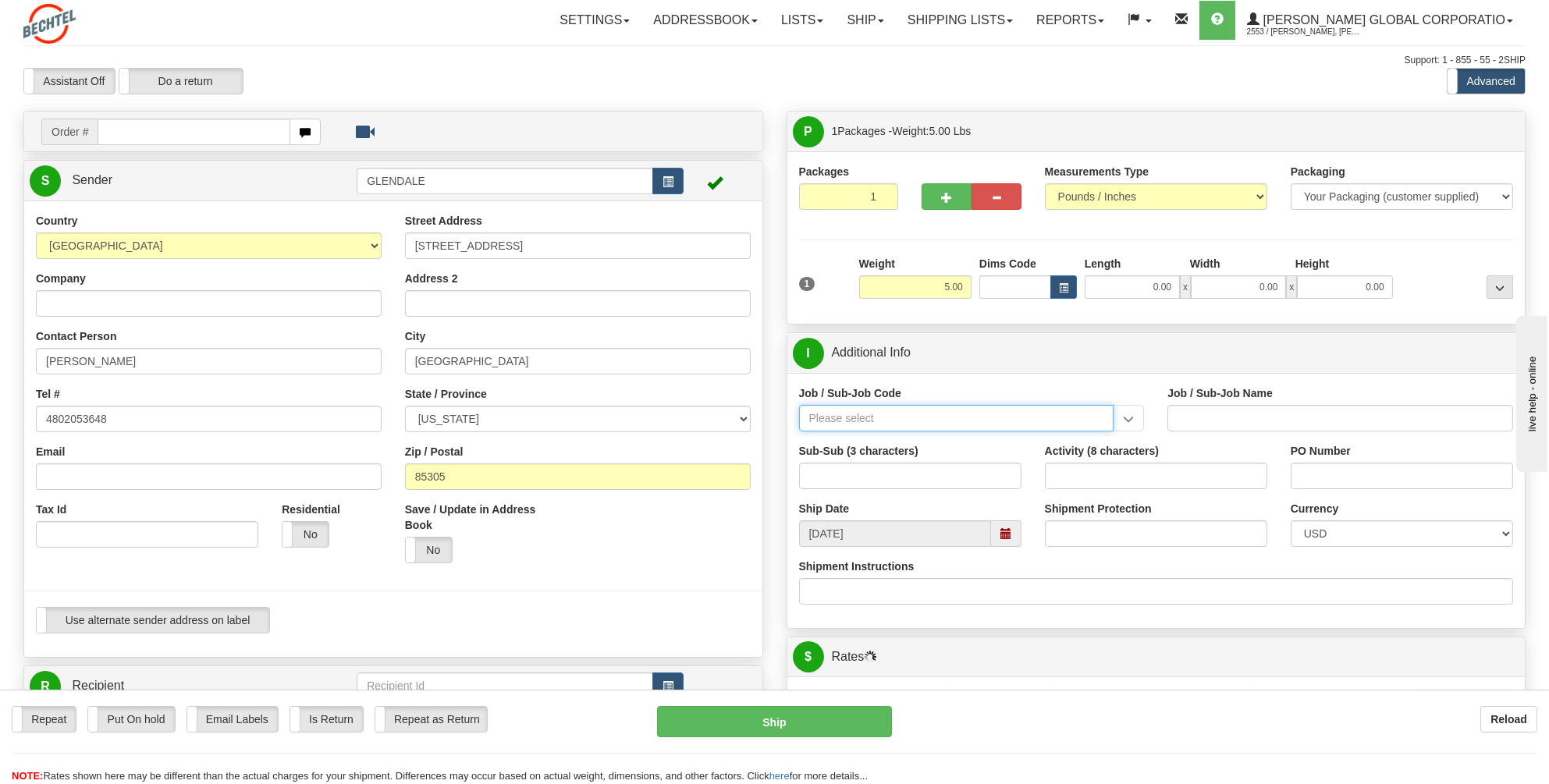
click at [826, 418] on input "Job / Sub-Job Code" at bounding box center [956, 417] width 315 height 26
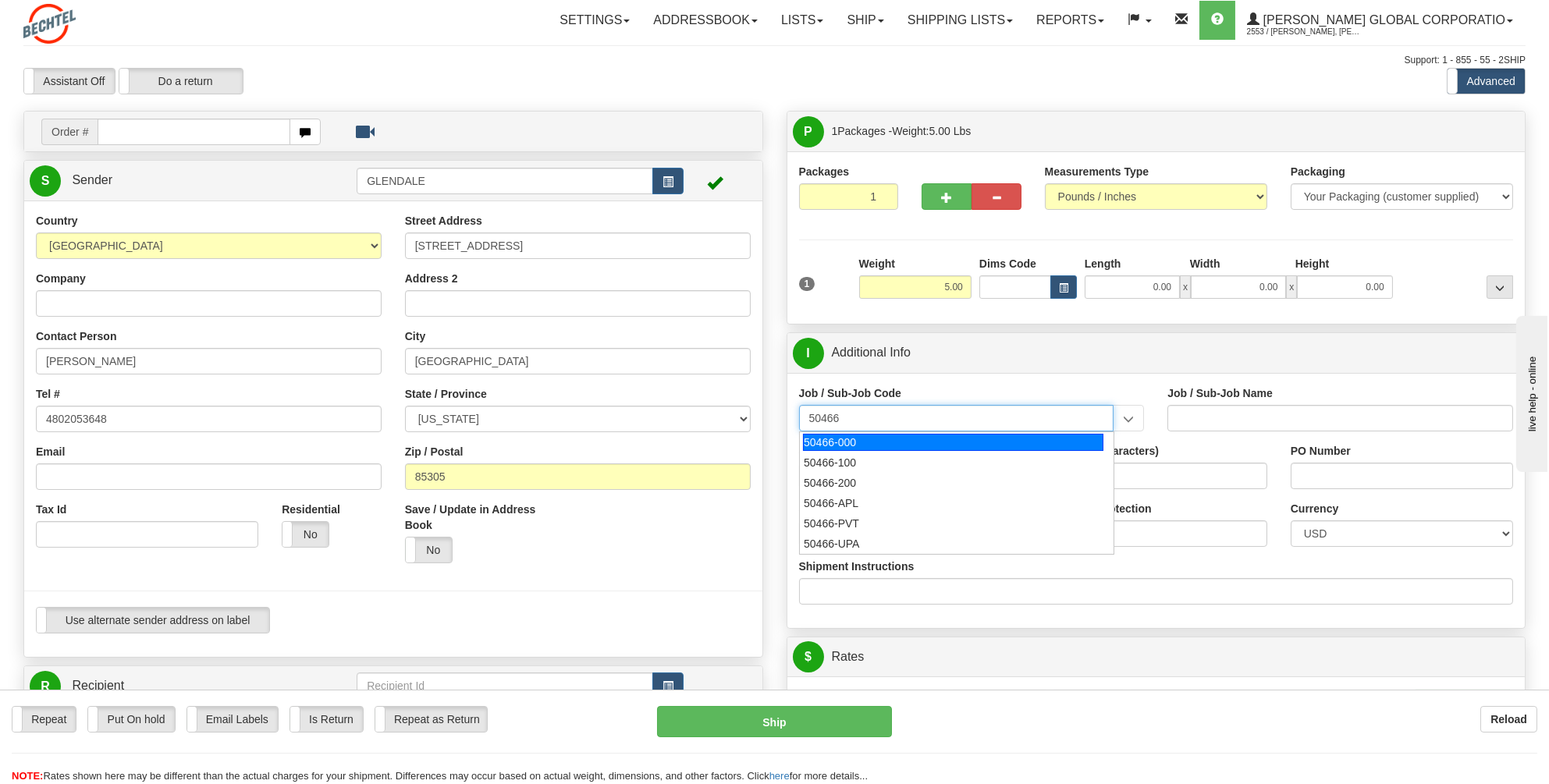
click at [839, 439] on div "50466-000" at bounding box center [953, 442] width 301 height 17
type input "50466-000"
type input "GOVT. SVCS. - GOVERNMENT SERVICES"
type input "50466-000"
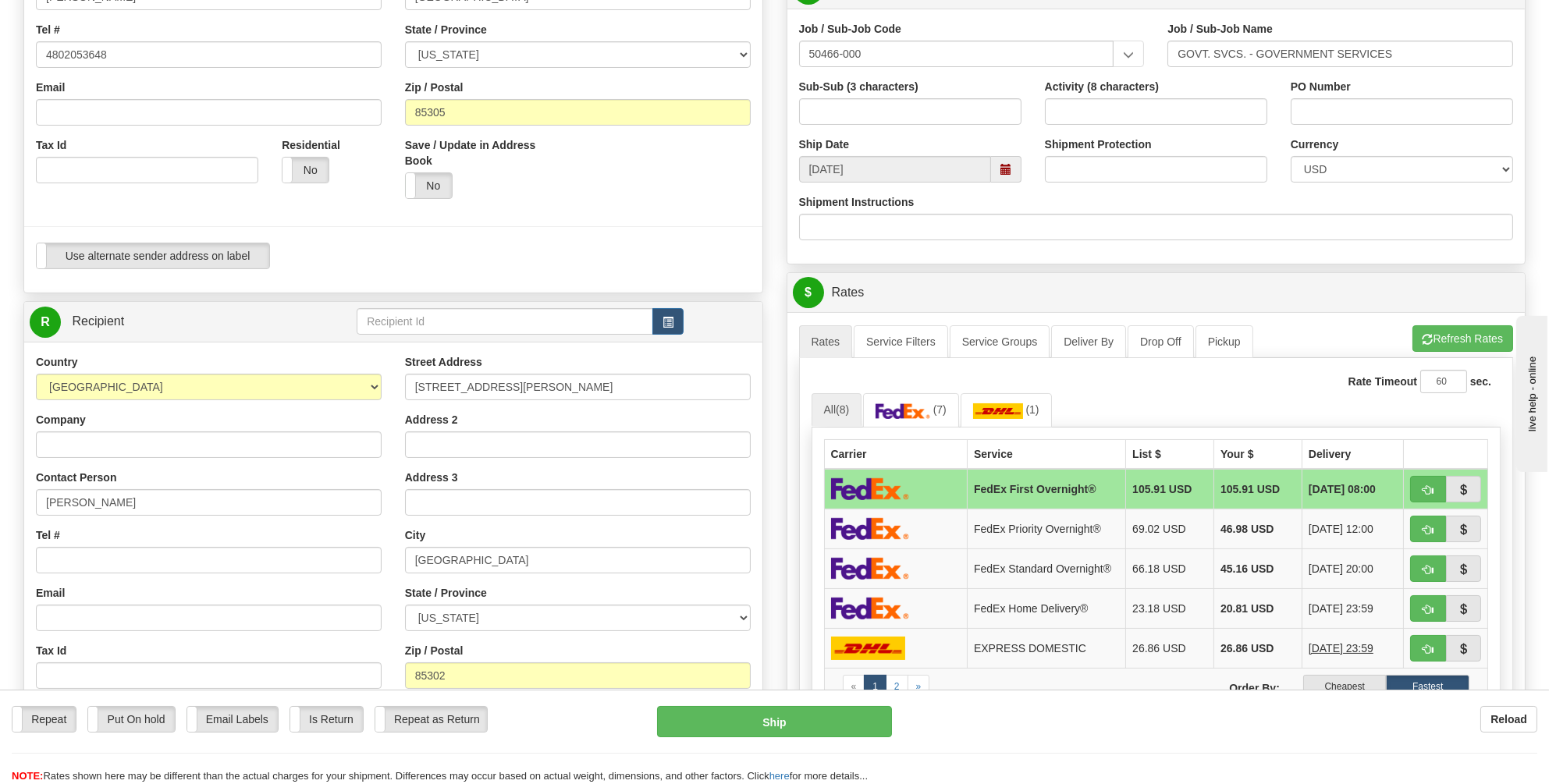
scroll to position [468, 0]
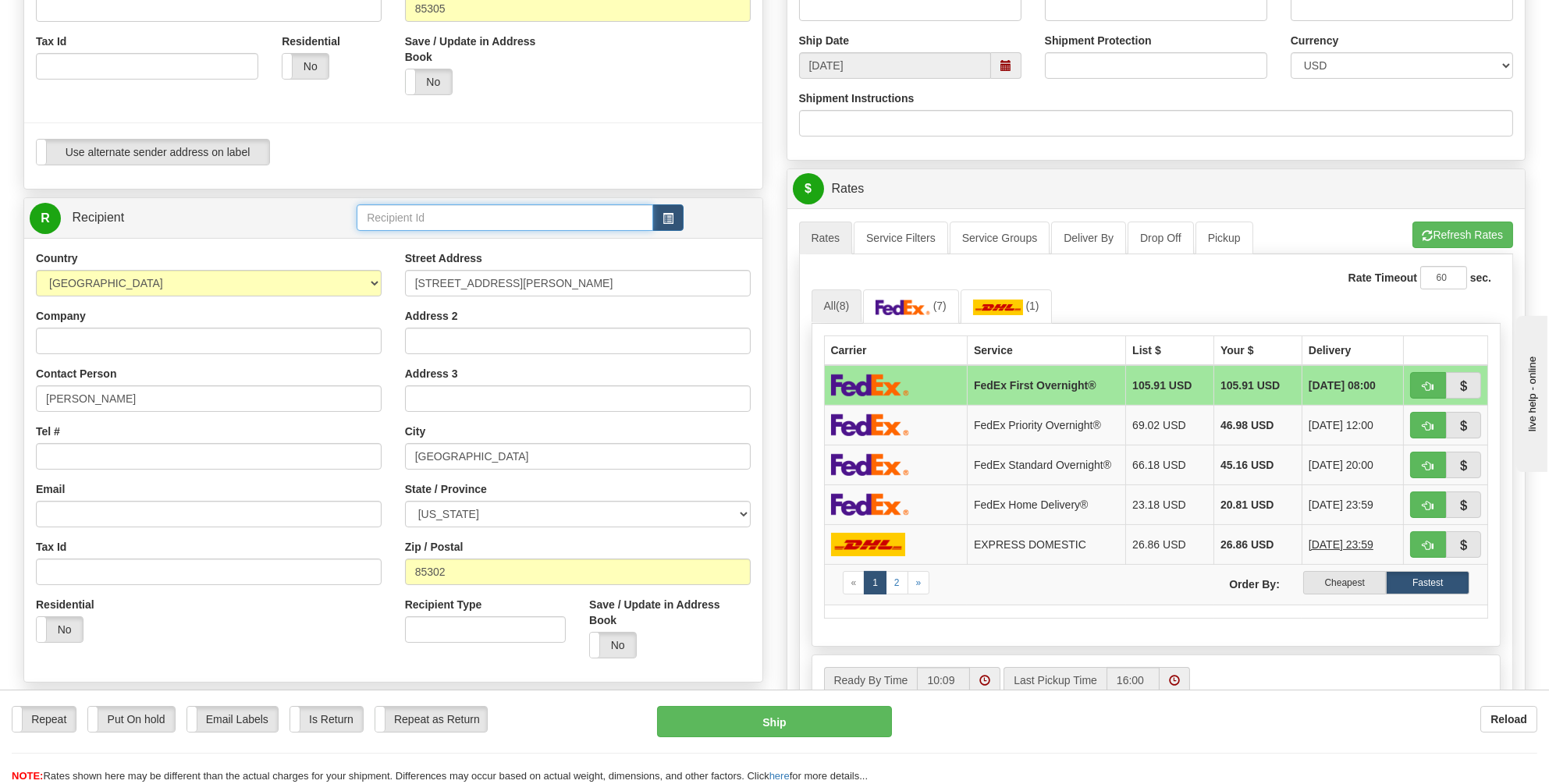
click at [556, 204] on input "text" at bounding box center [504, 217] width 297 height 26
click at [427, 220] on div "BECHTEL GLENDALE" at bounding box center [502, 226] width 282 height 17
type input "BECHTEL GLENDALE"
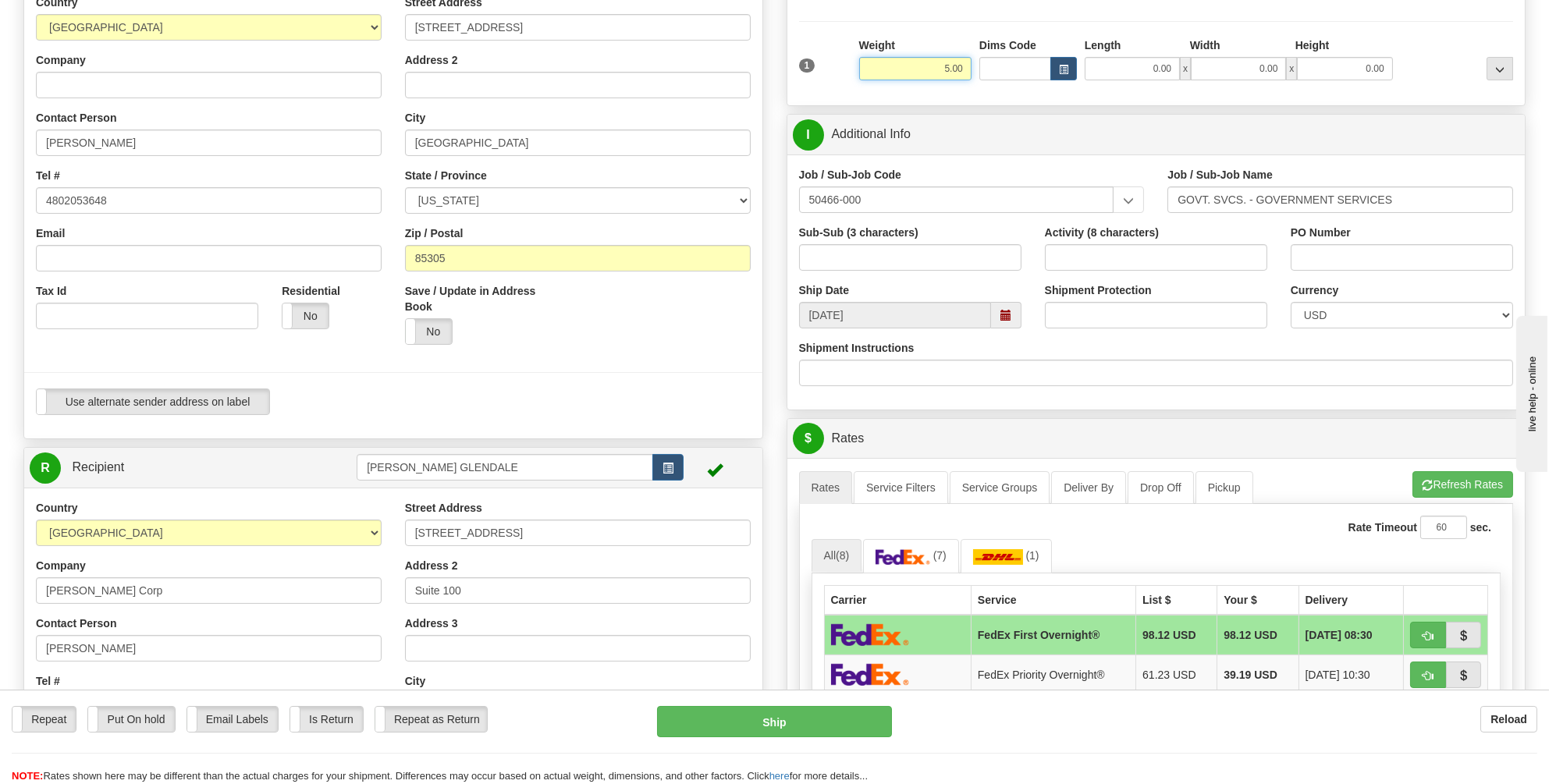
scroll to position [0, 0]
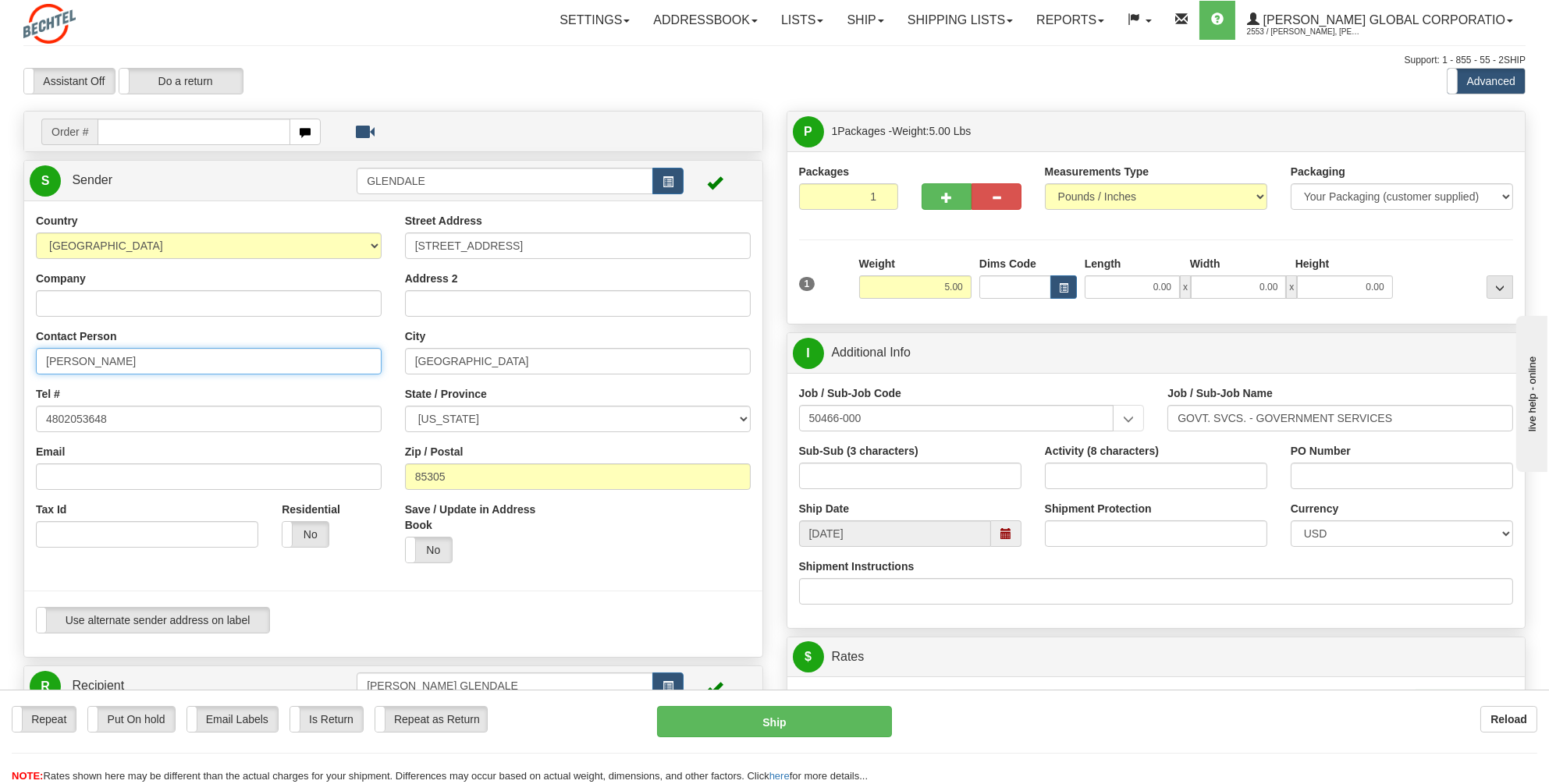
click at [105, 352] on input "[PERSON_NAME]" at bounding box center [208, 360] width 345 height 26
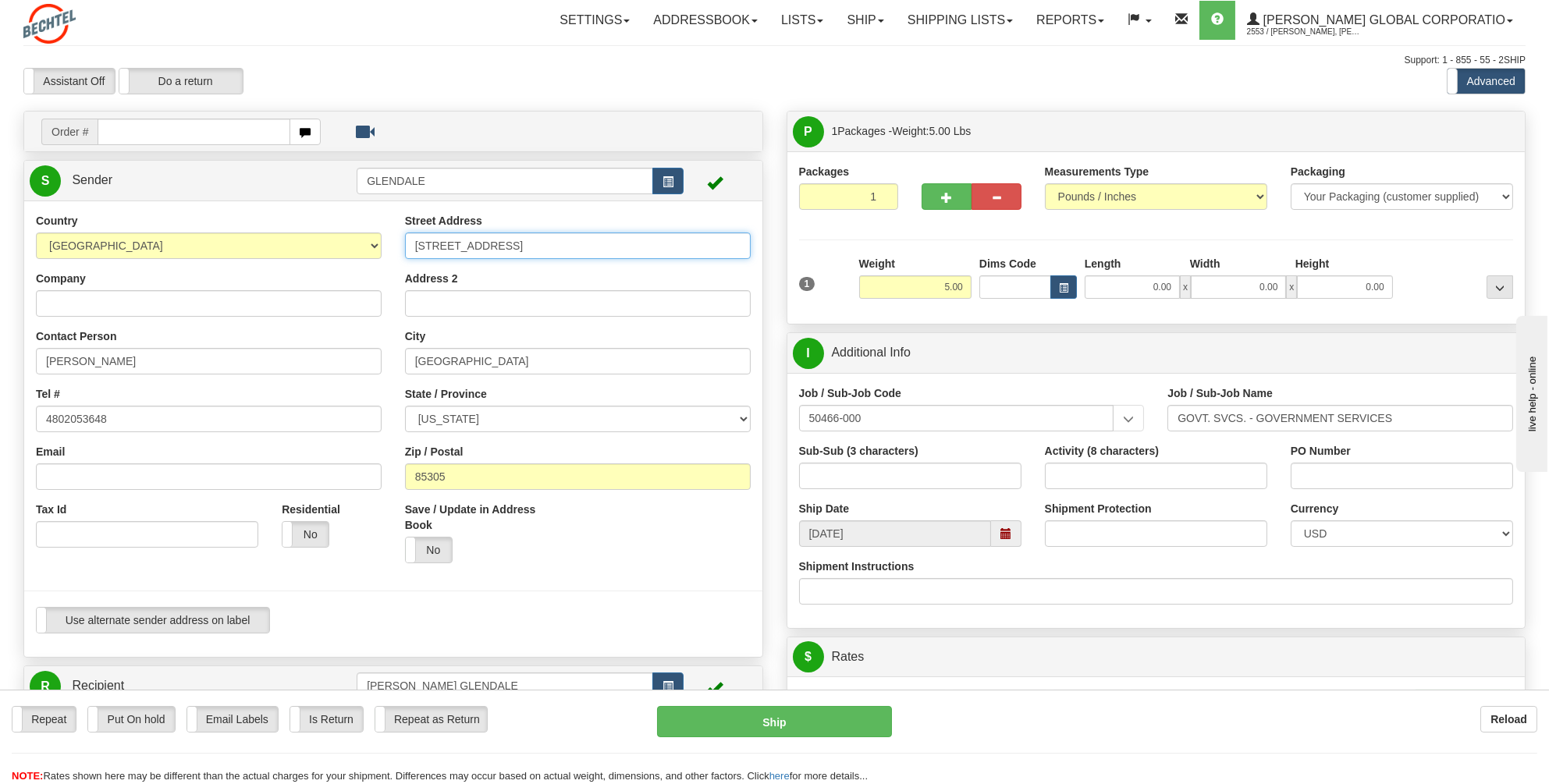
drag, startPoint x: 540, startPoint y: 246, endPoint x: 396, endPoint y: 246, distance: 144.0
click at [396, 246] on div "Street Address 5323 N 99th Avenue Address 2 City Glendale State / Province ALAB…" at bounding box center [578, 394] width 369 height 362
type input "[STREET_ADDRESS][PERSON_NAME]"
drag, startPoint x: 450, startPoint y: 476, endPoint x: 439, endPoint y: 476, distance: 11.0
click at [439, 476] on input "85305" at bounding box center [578, 476] width 345 height 26
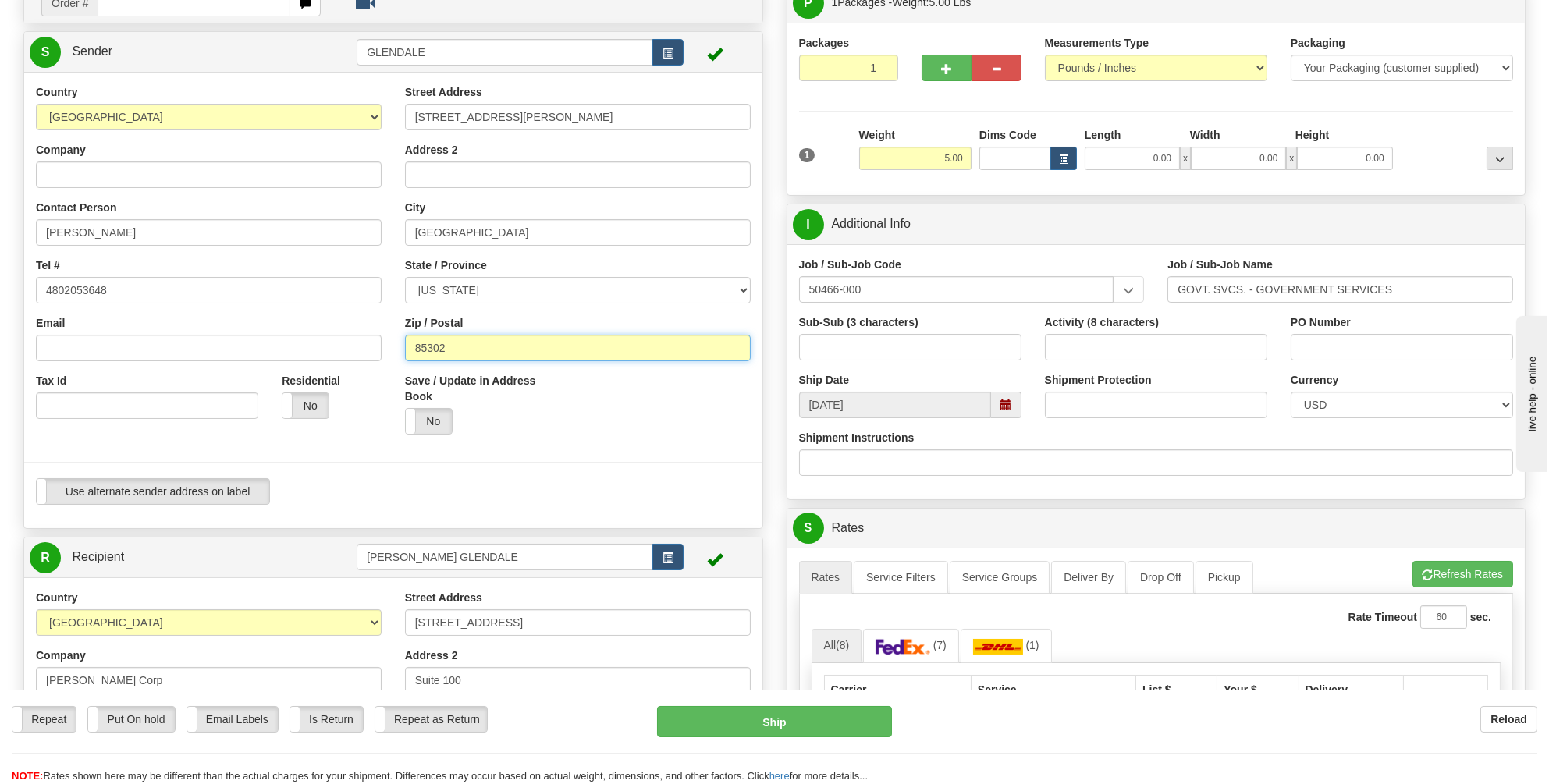
scroll to position [234, 0]
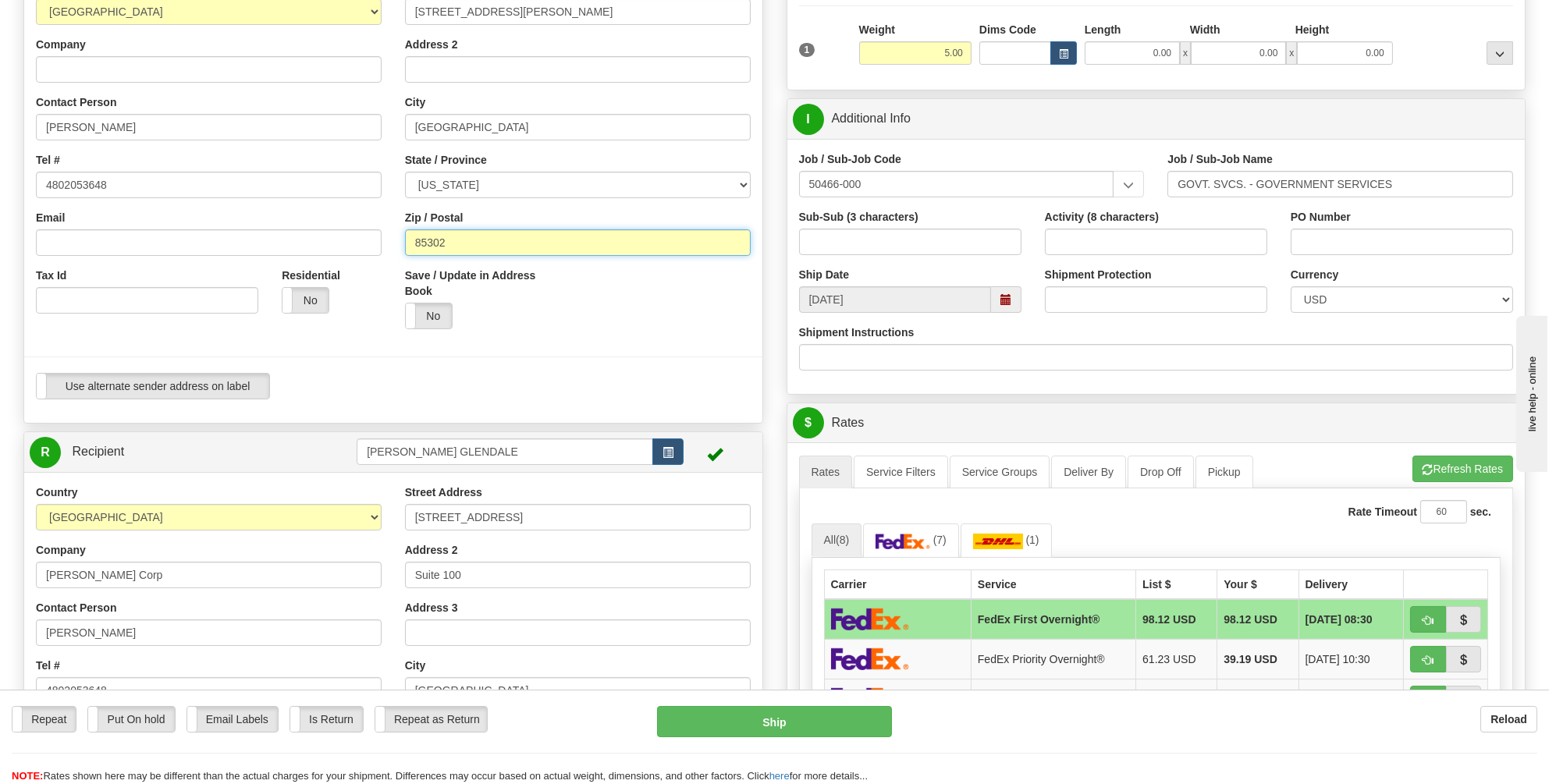
type input "85302"
click at [629, 285] on div "Save / Update in Address Book Yes No" at bounding box center [578, 304] width 369 height 73
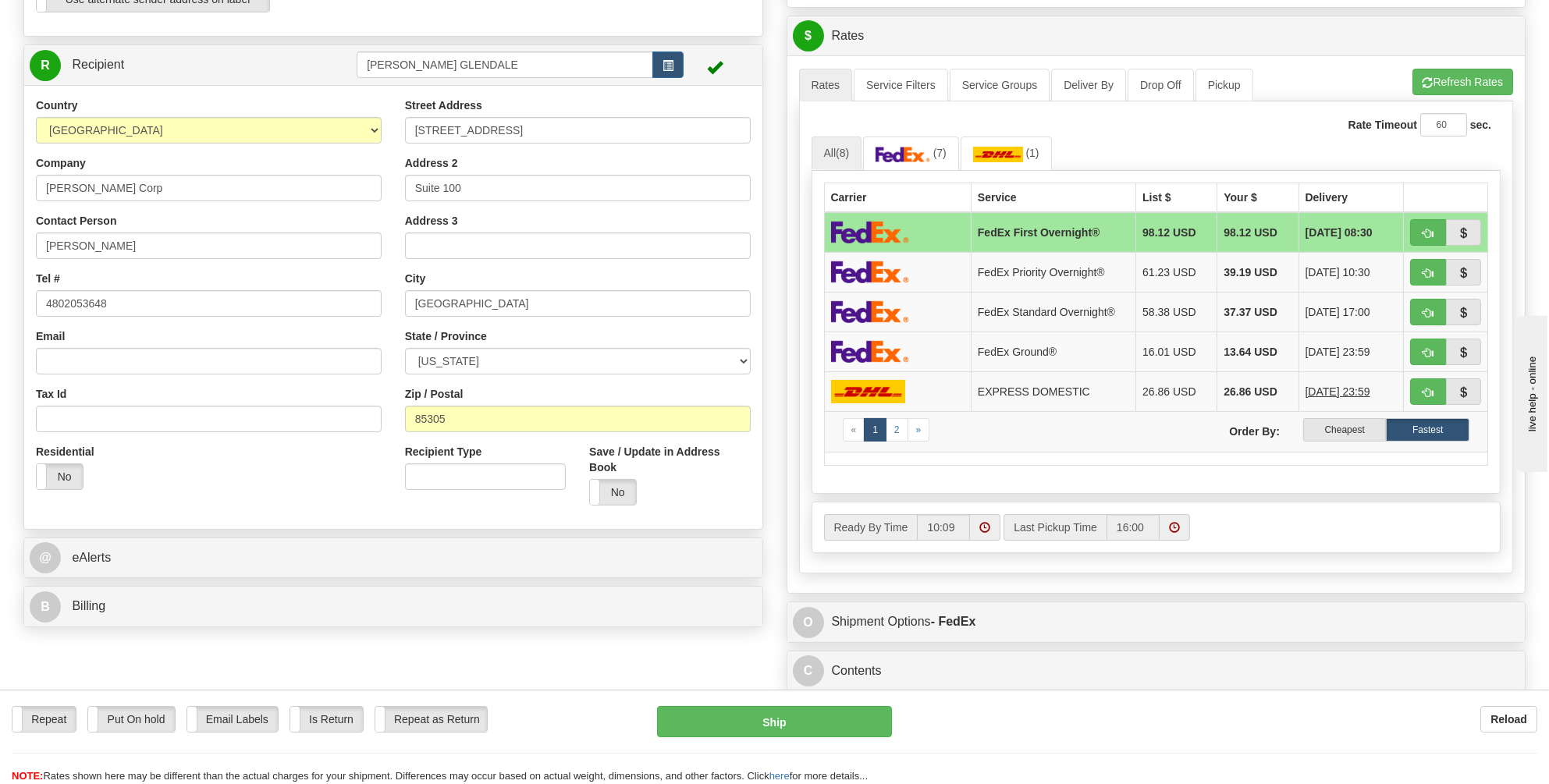
scroll to position [624, 0]
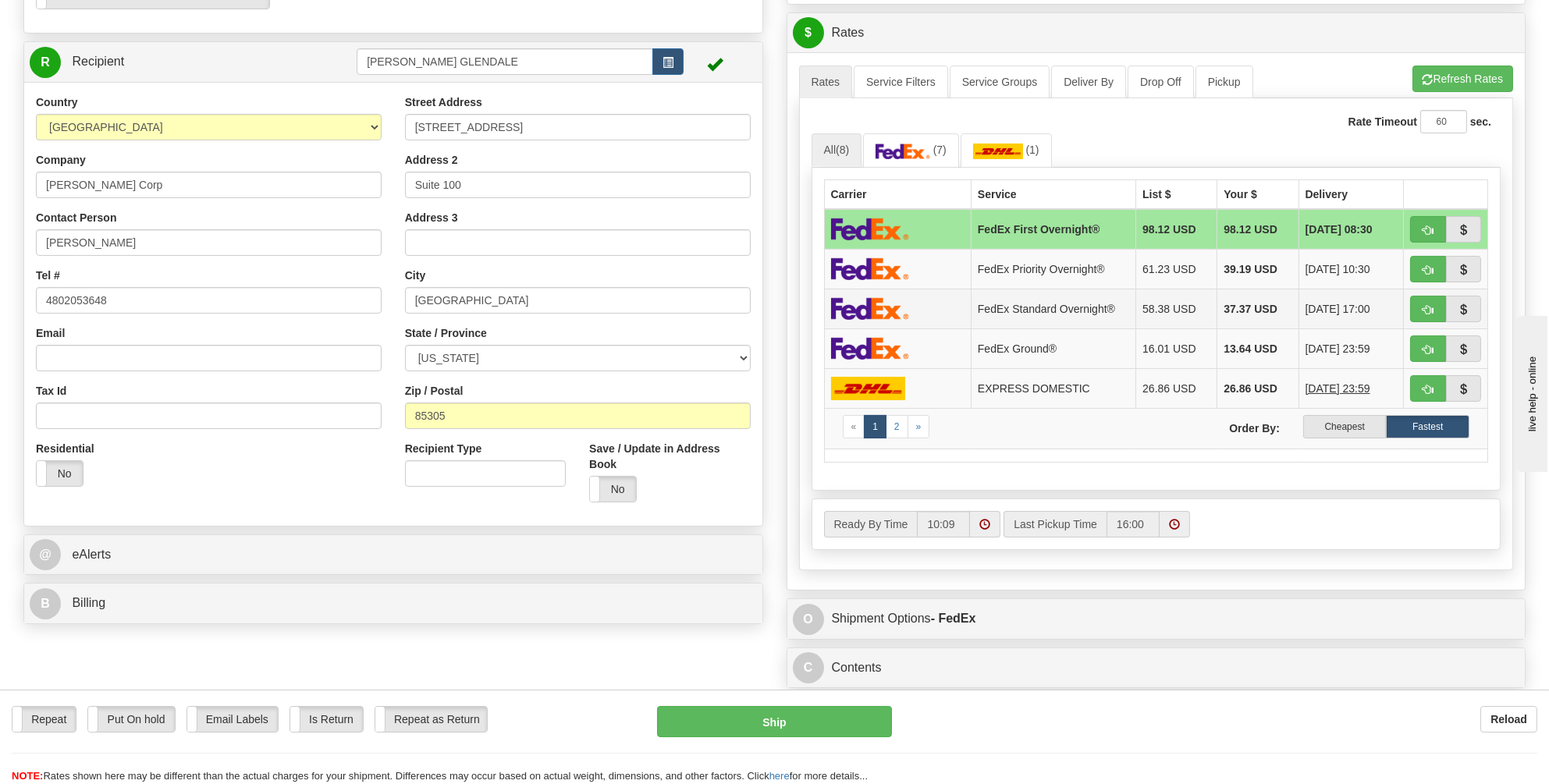
click at [866, 308] on img at bounding box center [870, 309] width 78 height 22
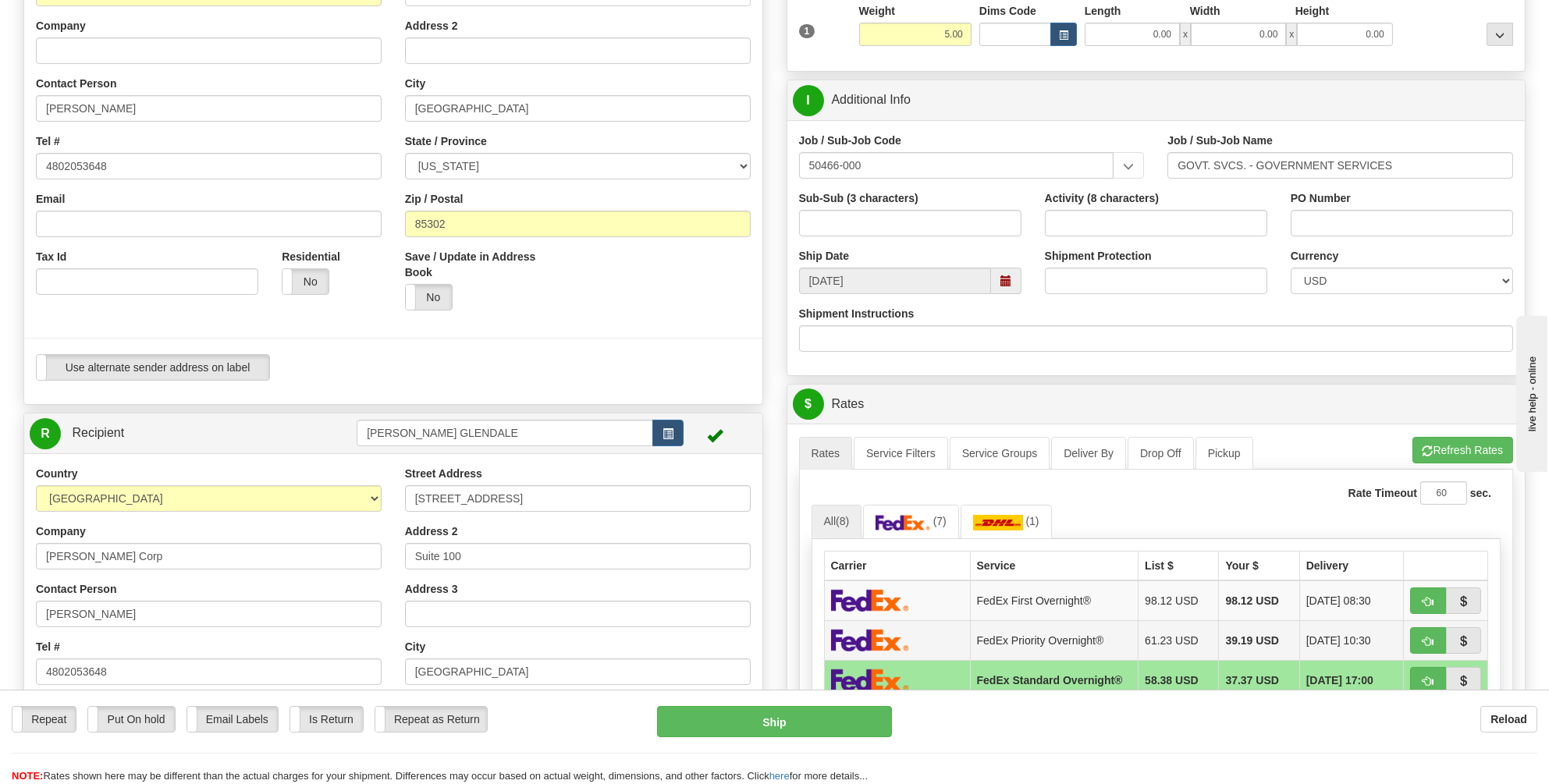
scroll to position [234, 0]
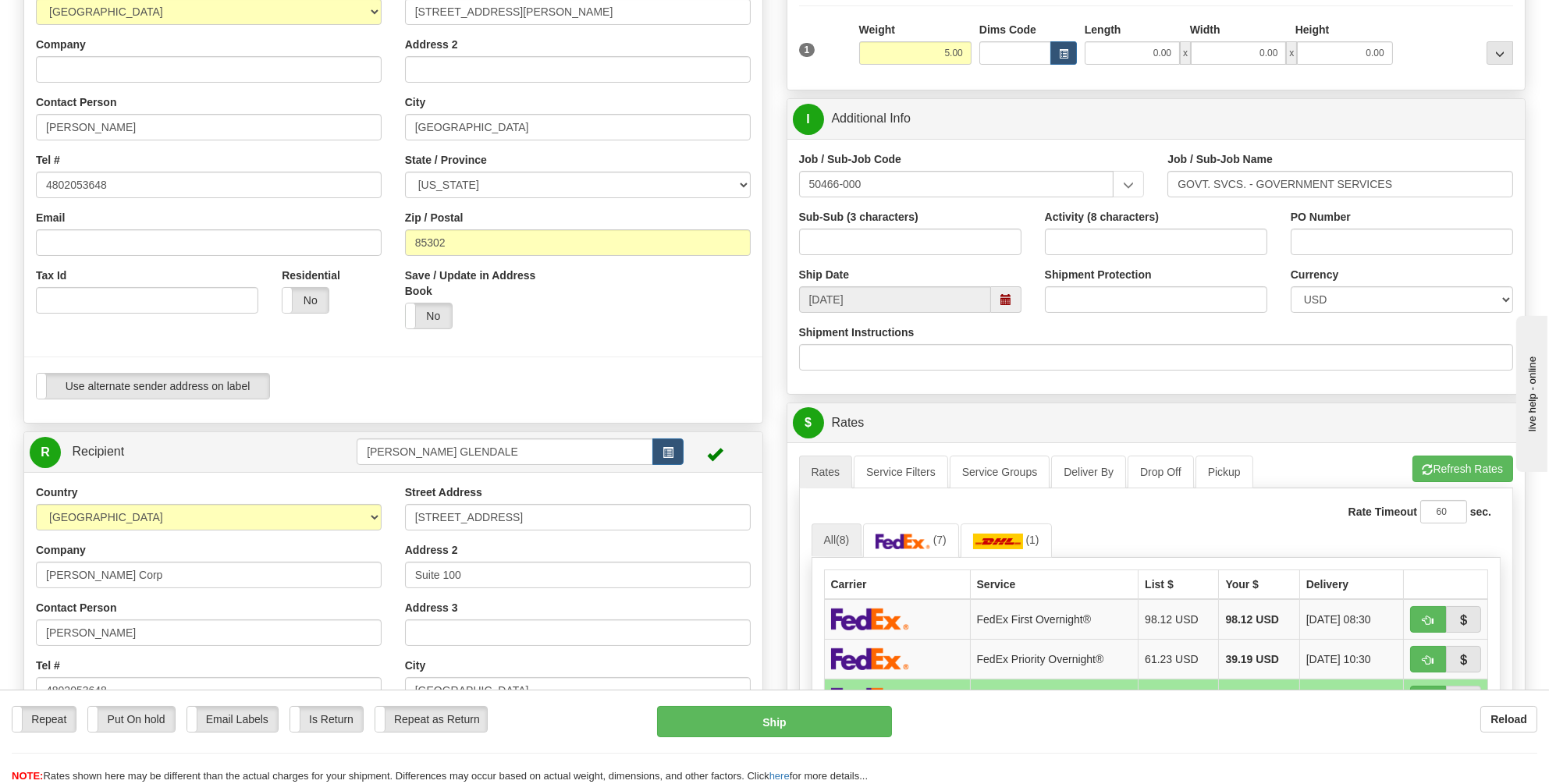
click at [1006, 296] on span at bounding box center [1006, 300] width 11 height 11
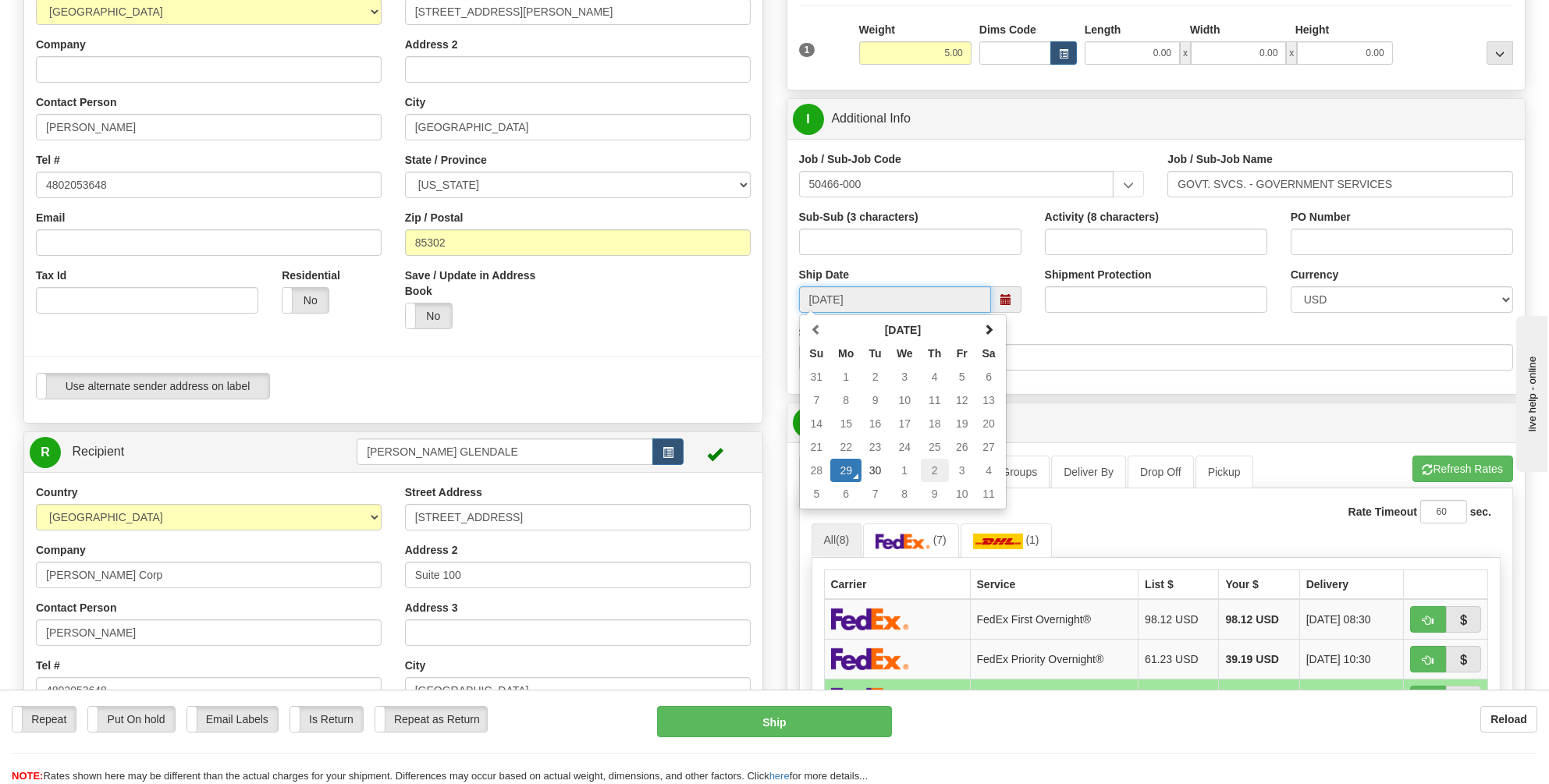
click at [933, 467] on td "2" at bounding box center [934, 470] width 28 height 23
type input "10/02/2025"
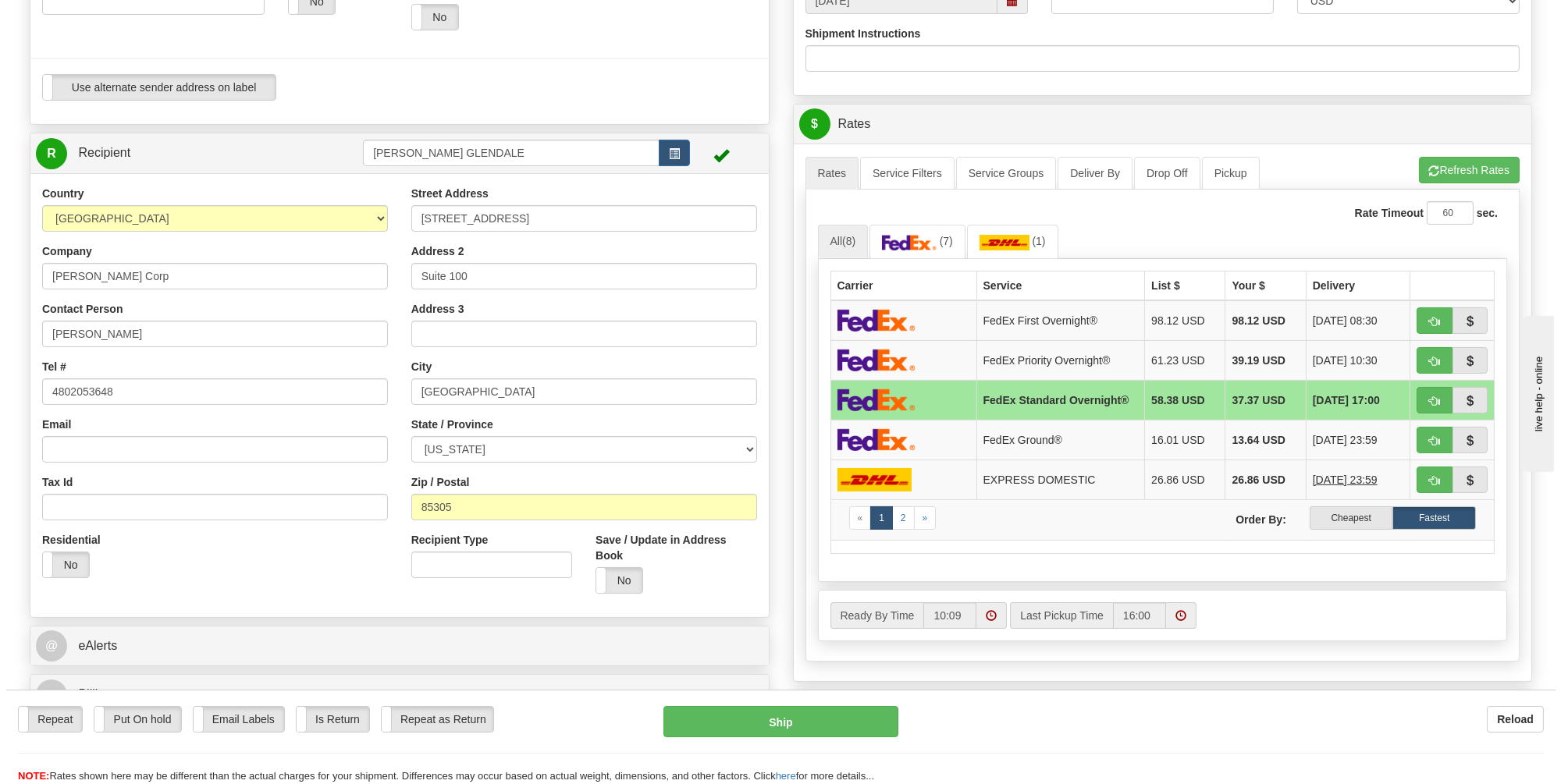
scroll to position [546, 0]
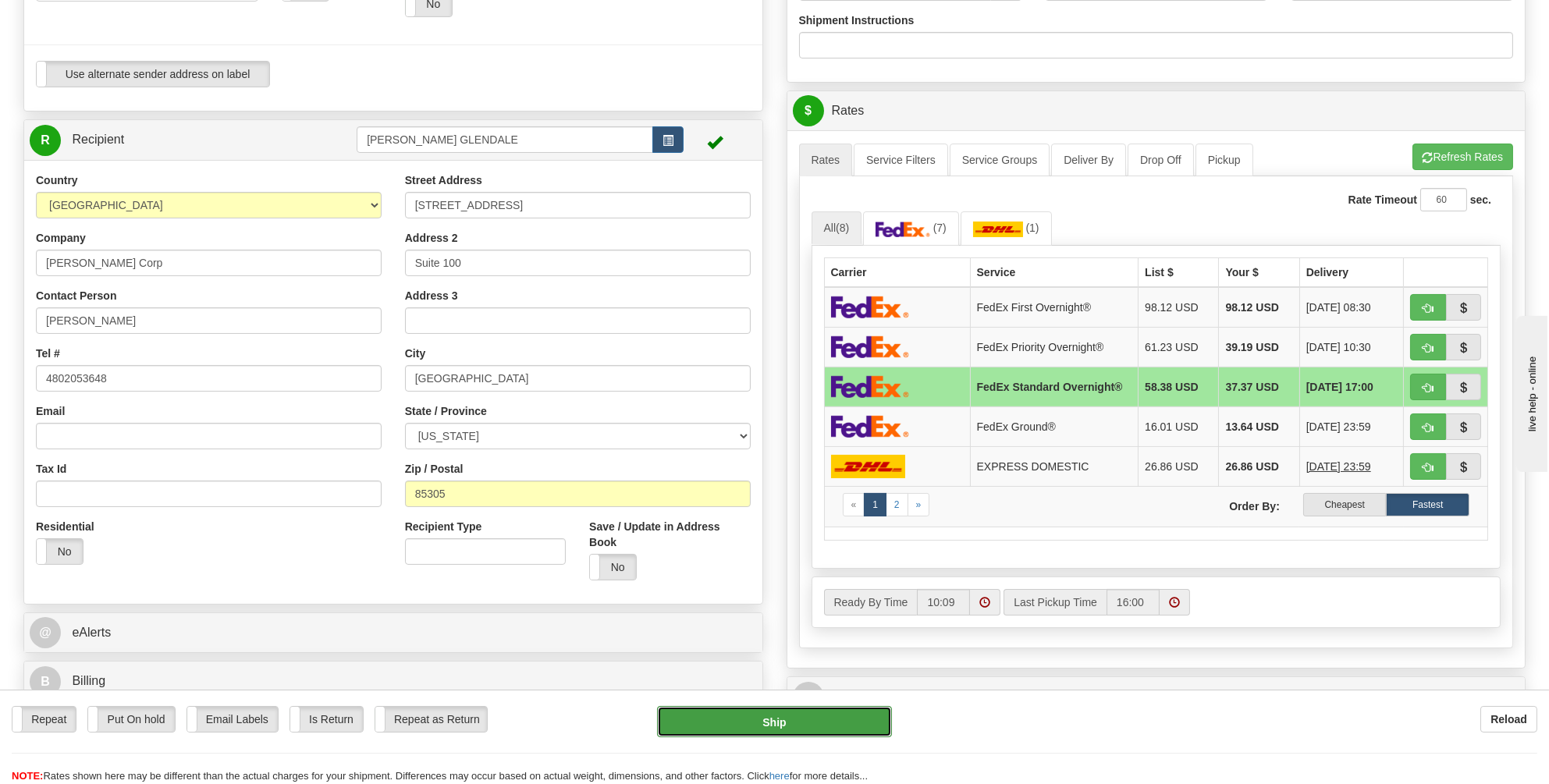
click at [762, 717] on button "Ship" at bounding box center [774, 721] width 235 height 31
type input "05"
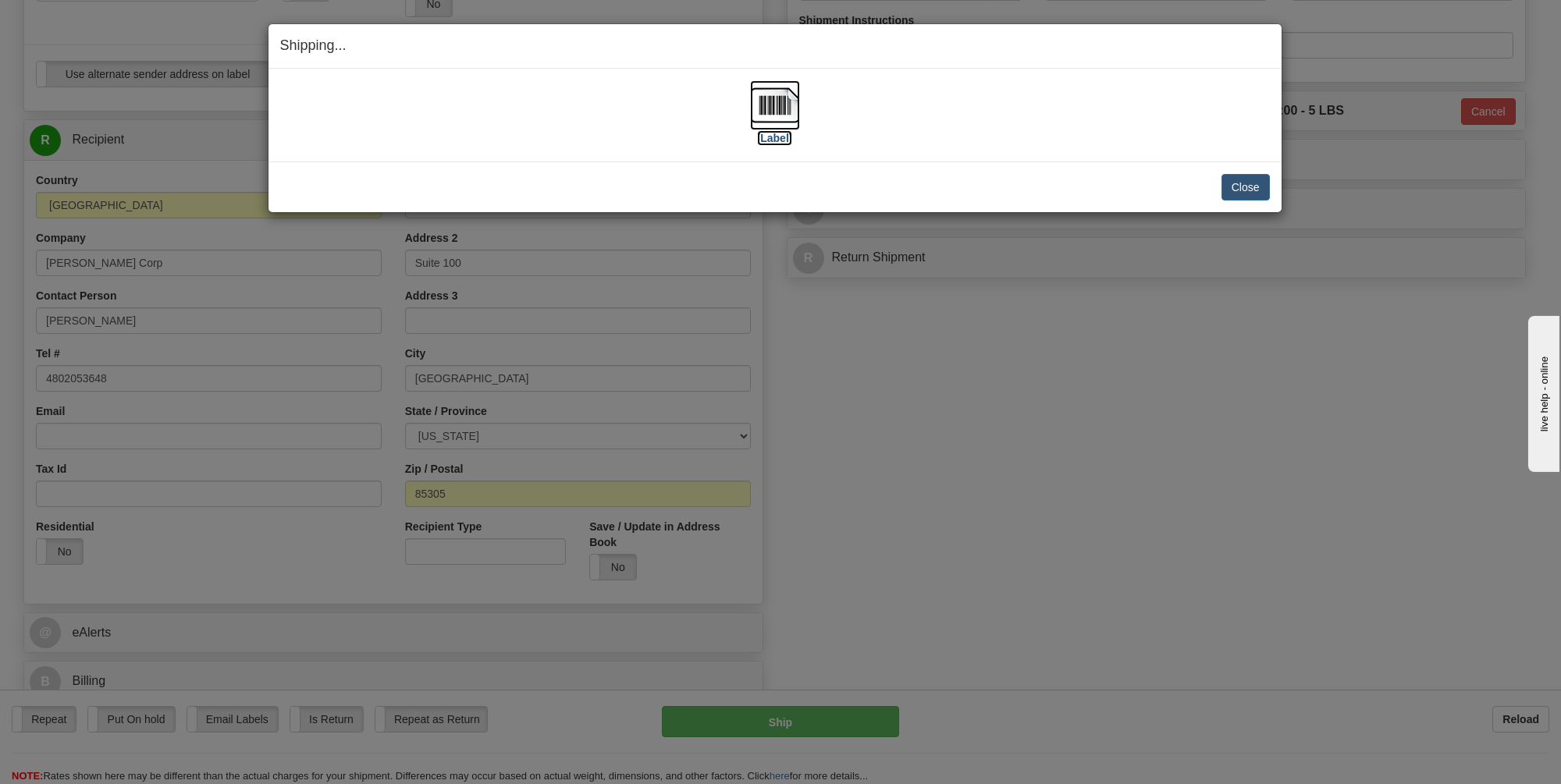
click at [771, 87] on img at bounding box center [775, 105] width 50 height 50
